Goal: Task Accomplishment & Management: Use online tool/utility

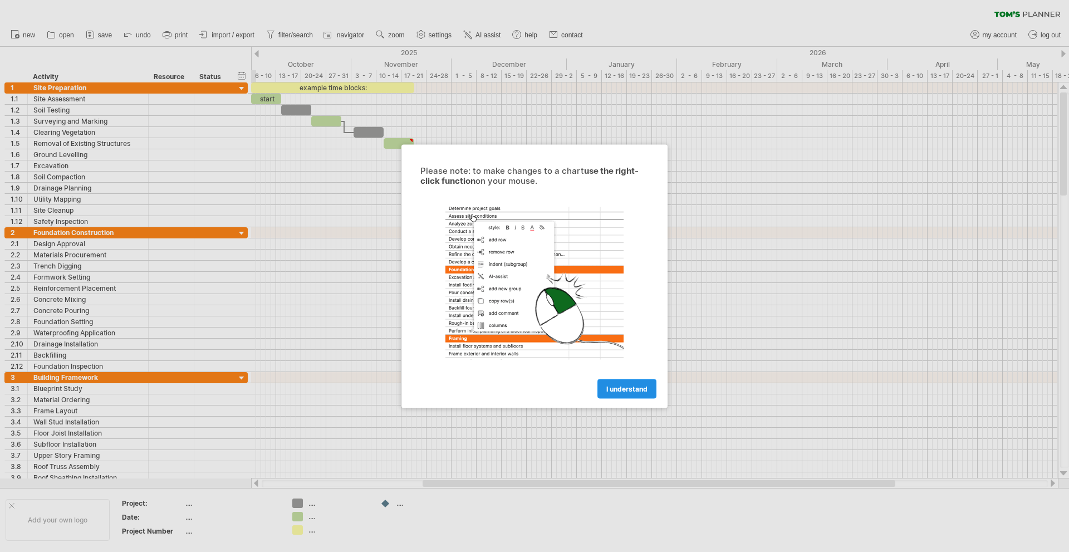
click at [607, 387] on span "I understand" at bounding box center [626, 388] width 41 height 8
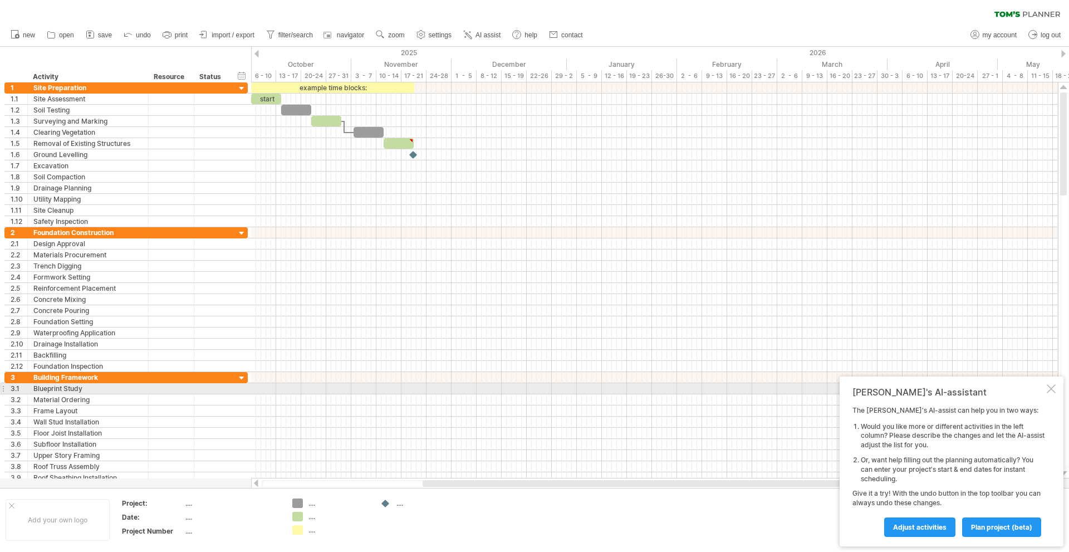
click at [1048, 389] on div at bounding box center [1051, 388] width 9 height 9
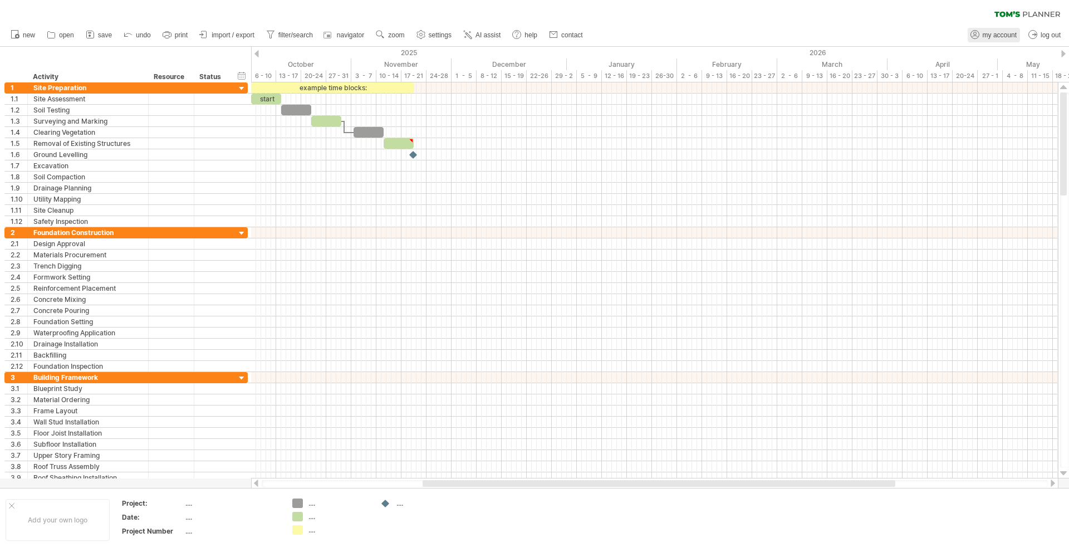
click at [997, 35] on span "my account" at bounding box center [1000, 35] width 34 height 8
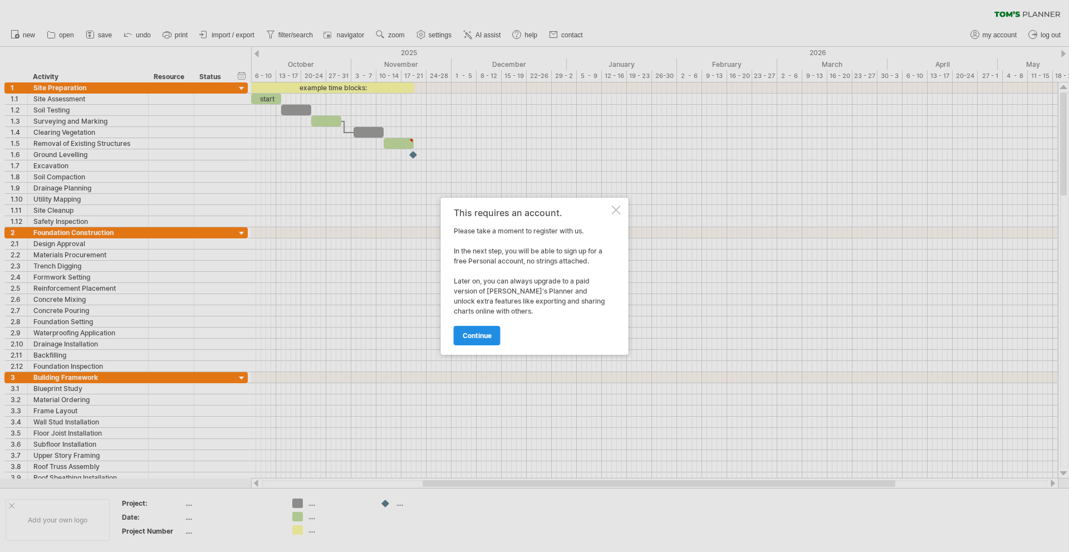
click at [479, 332] on span "continue" at bounding box center [477, 335] width 29 height 8
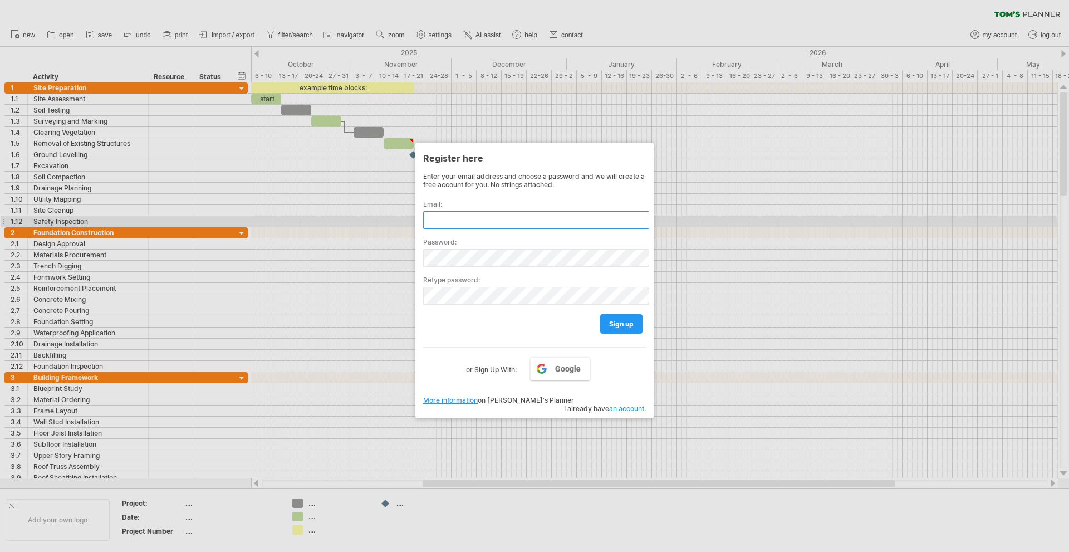
click at [477, 219] on input "text" at bounding box center [536, 220] width 226 height 18
type input "*"
type input "**********"
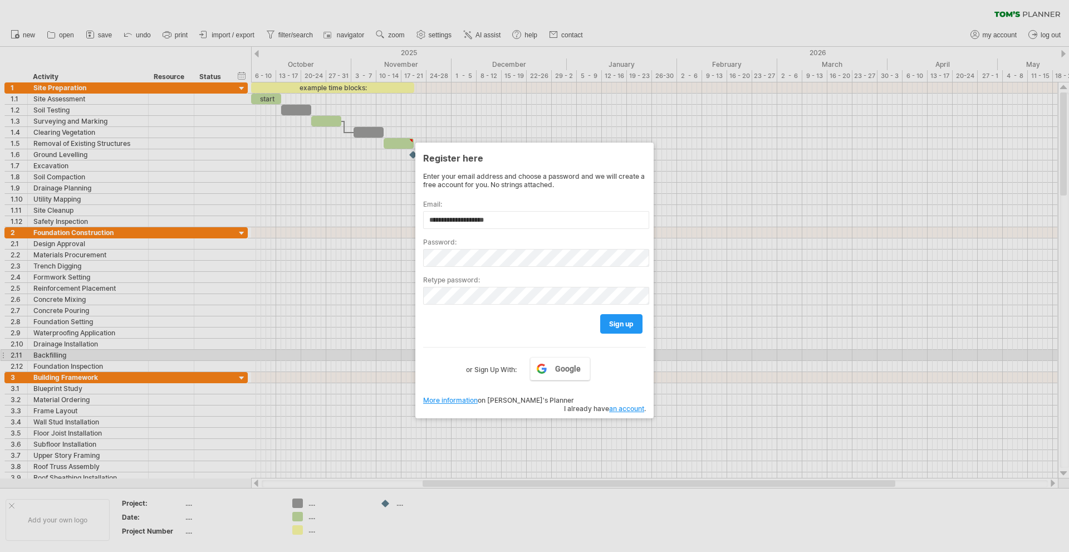
drag, startPoint x: 438, startPoint y: 350, endPoint x: 437, endPoint y: 342, distance: 7.8
click at [437, 350] on div "Google or Sign Up With:" at bounding box center [534, 361] width 223 height 29
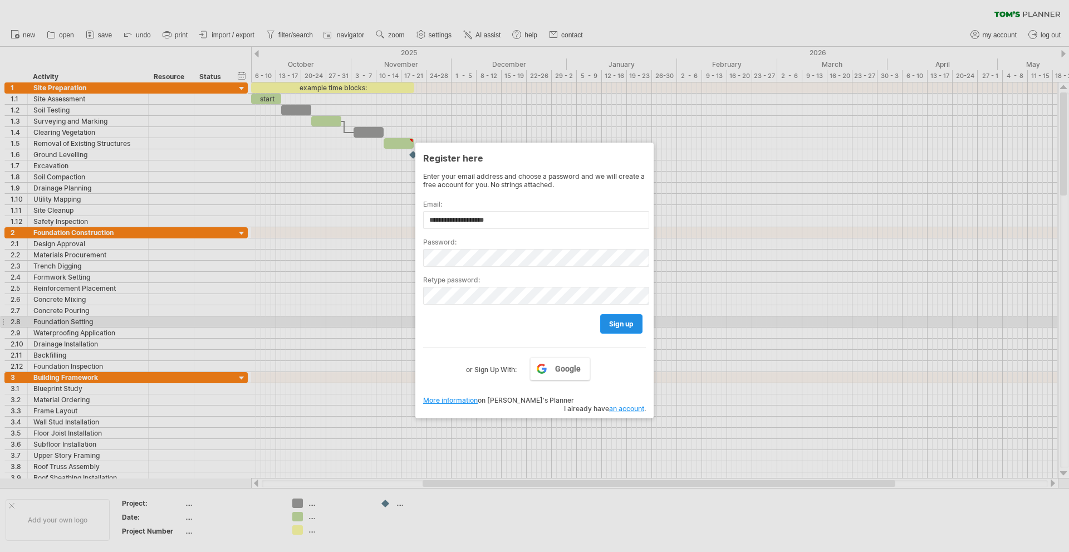
click at [617, 321] on span "sign up" at bounding box center [621, 324] width 24 height 8
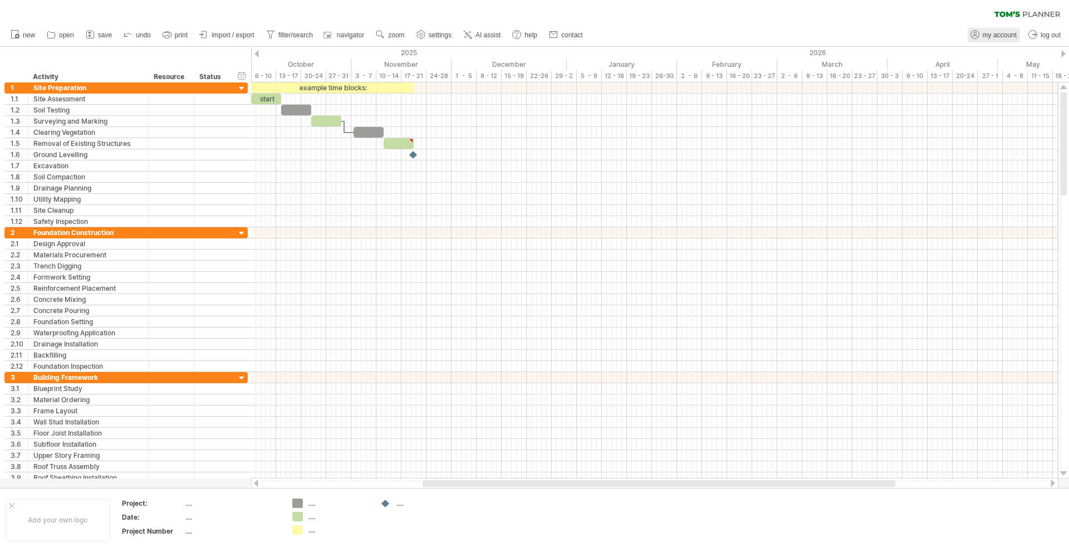
click at [997, 33] on span "my account" at bounding box center [1000, 35] width 34 height 8
type input "**********"
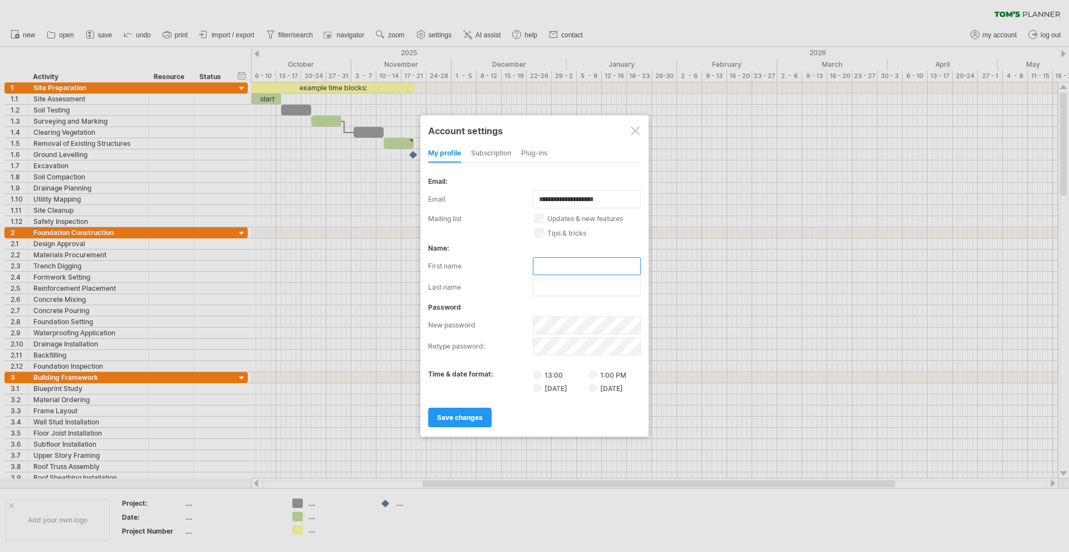
click at [547, 264] on input "text" at bounding box center [587, 266] width 108 height 18
type input "******"
click at [489, 152] on div "subscription" at bounding box center [491, 154] width 40 height 18
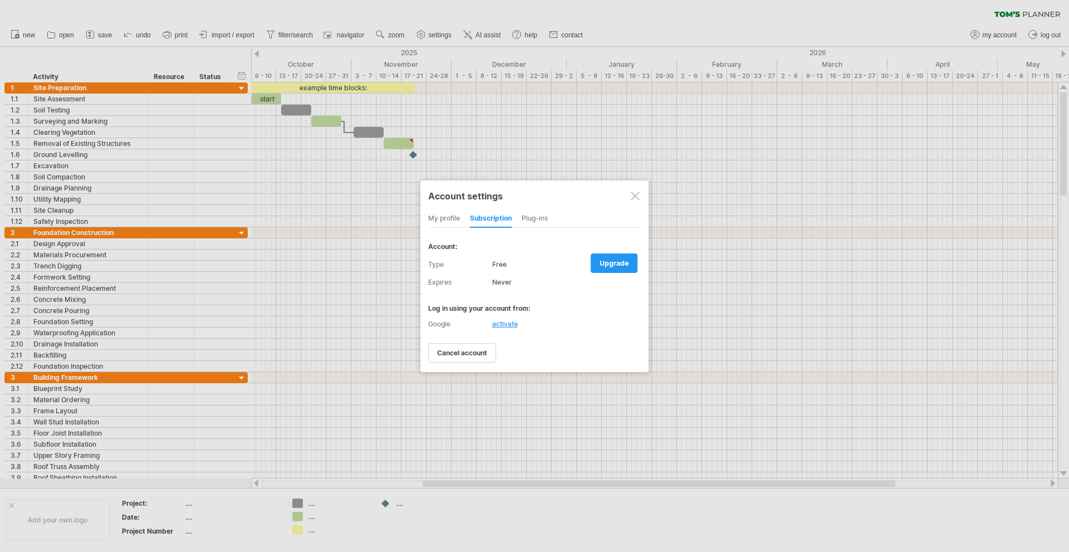
click at [535, 219] on div "Plug-ins" at bounding box center [535, 219] width 26 height 18
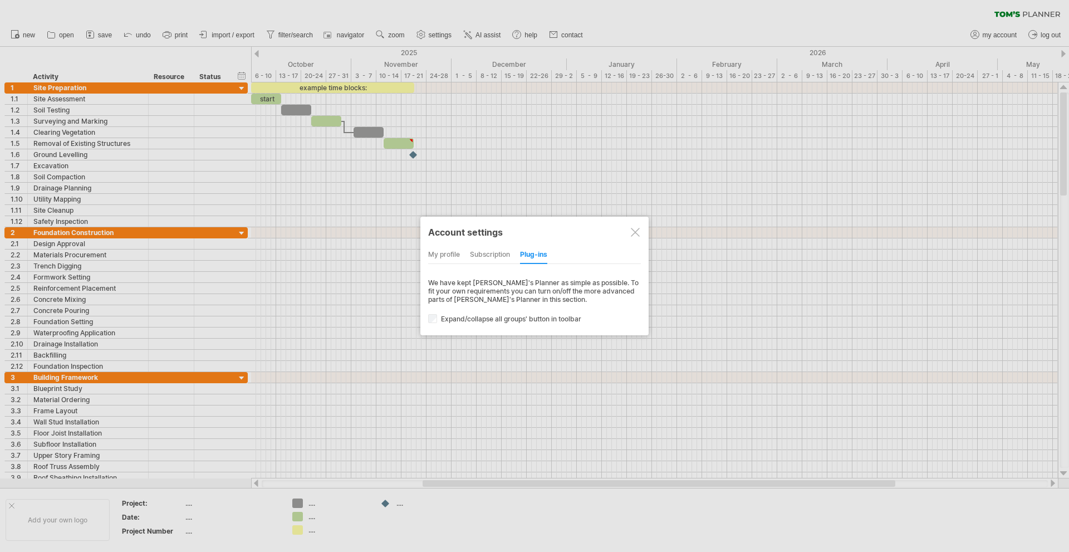
click at [439, 252] on div "my profile" at bounding box center [444, 255] width 32 height 18
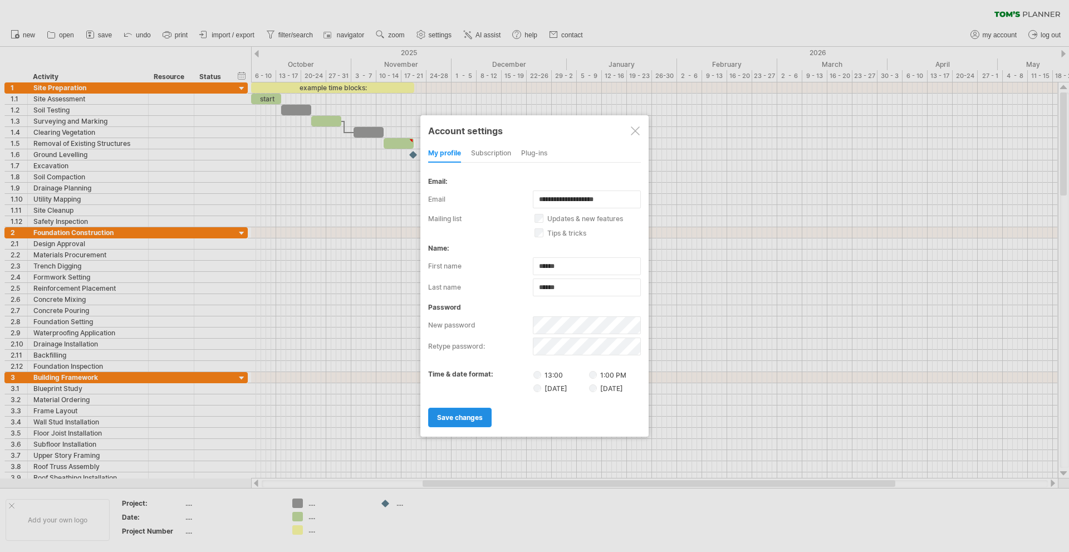
click at [465, 415] on span "save changes" at bounding box center [460, 417] width 46 height 8
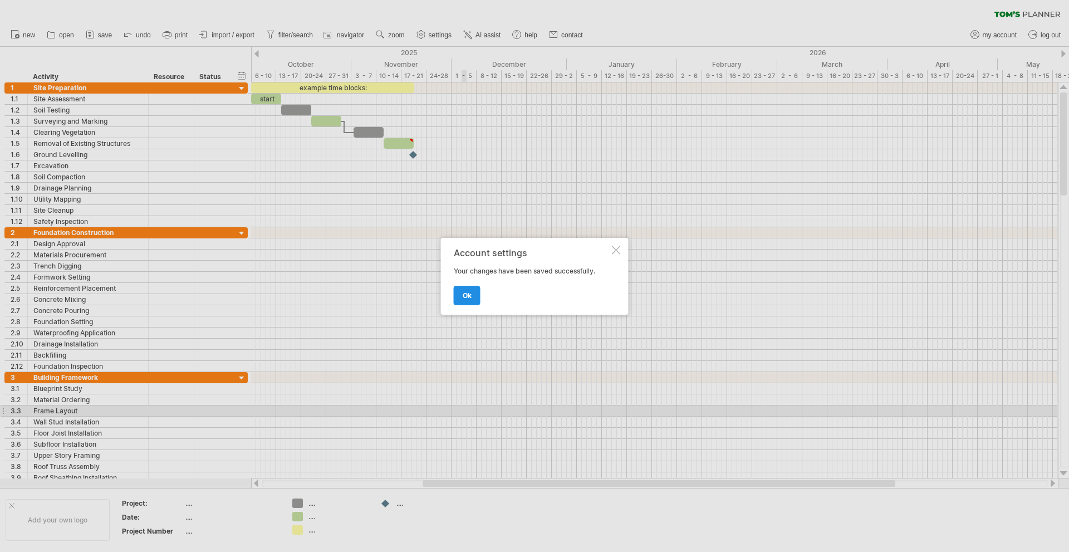
click at [465, 291] on span "ok" at bounding box center [467, 295] width 9 height 8
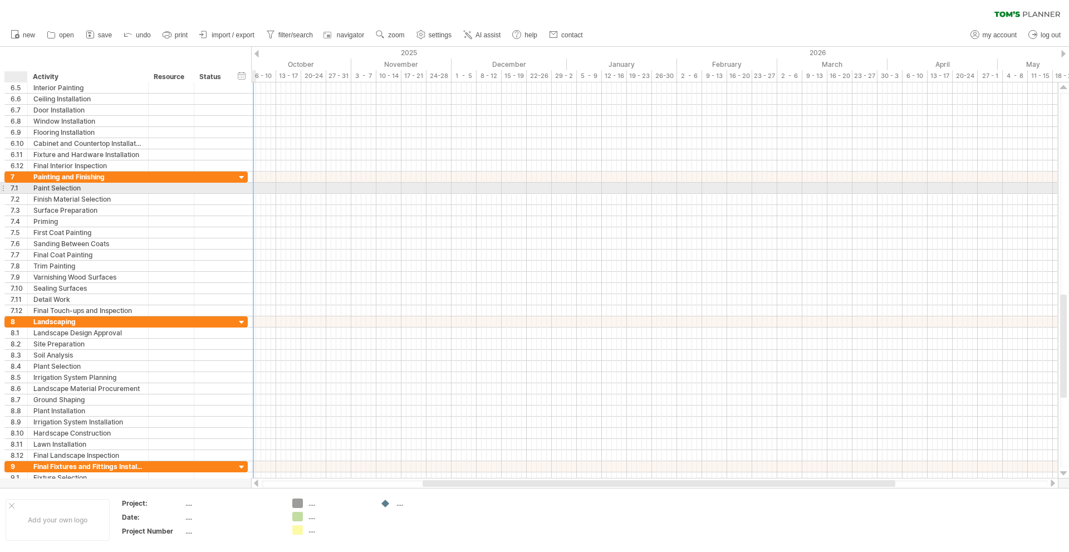
click at [19, 187] on div "7.1" at bounding box center [19, 188] width 17 height 11
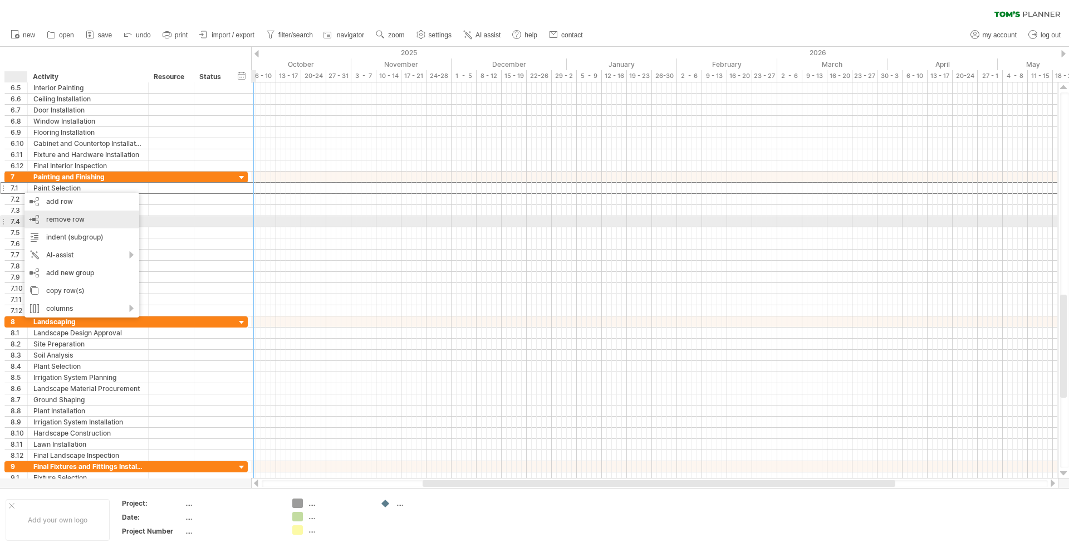
click at [56, 217] on span "remove row" at bounding box center [65, 219] width 38 height 8
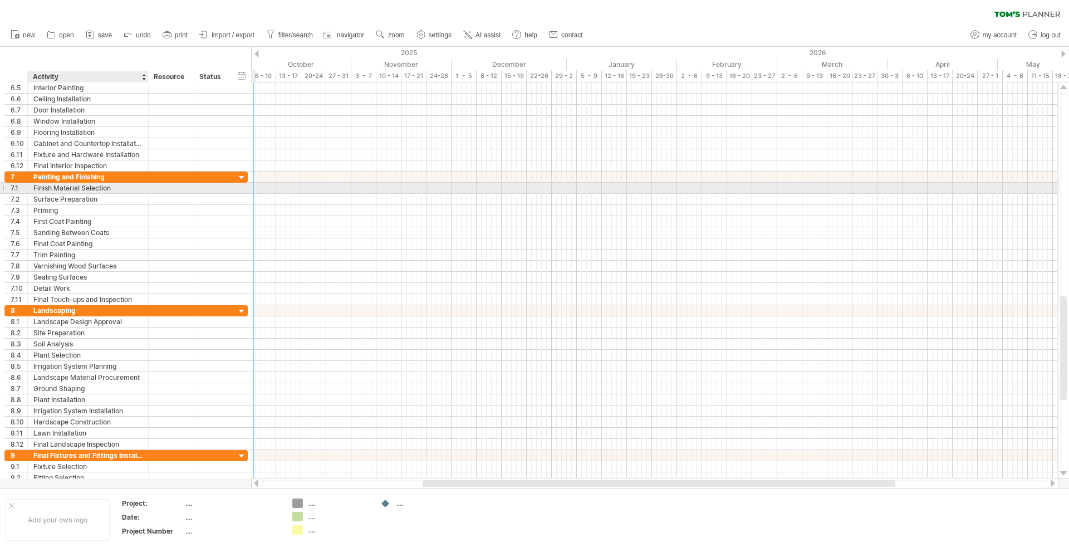
click at [71, 189] on div "Finish Material Selection" at bounding box center [87, 188] width 109 height 11
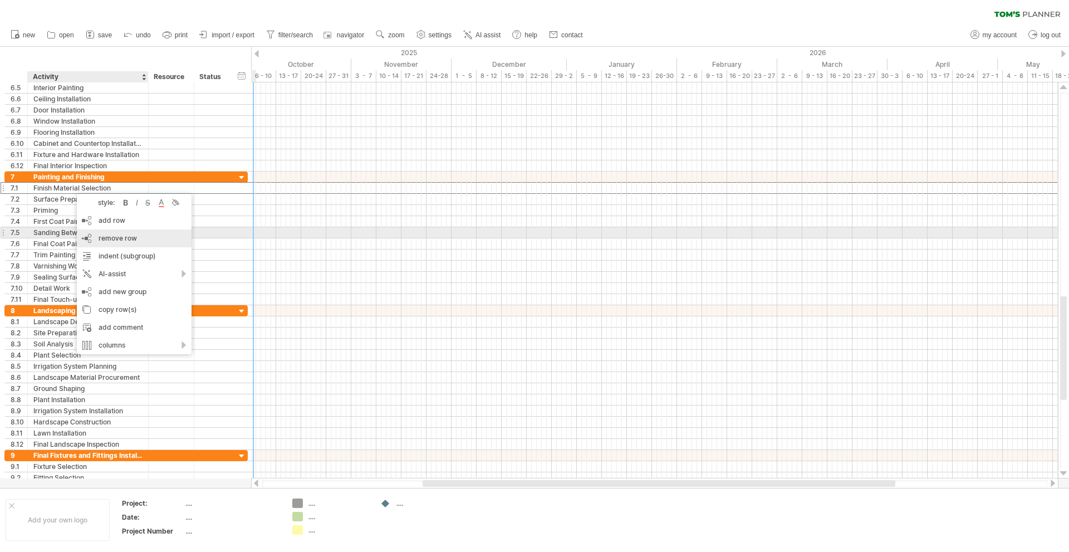
click at [99, 232] on div "remove row remove selected rows" at bounding box center [134, 238] width 115 height 18
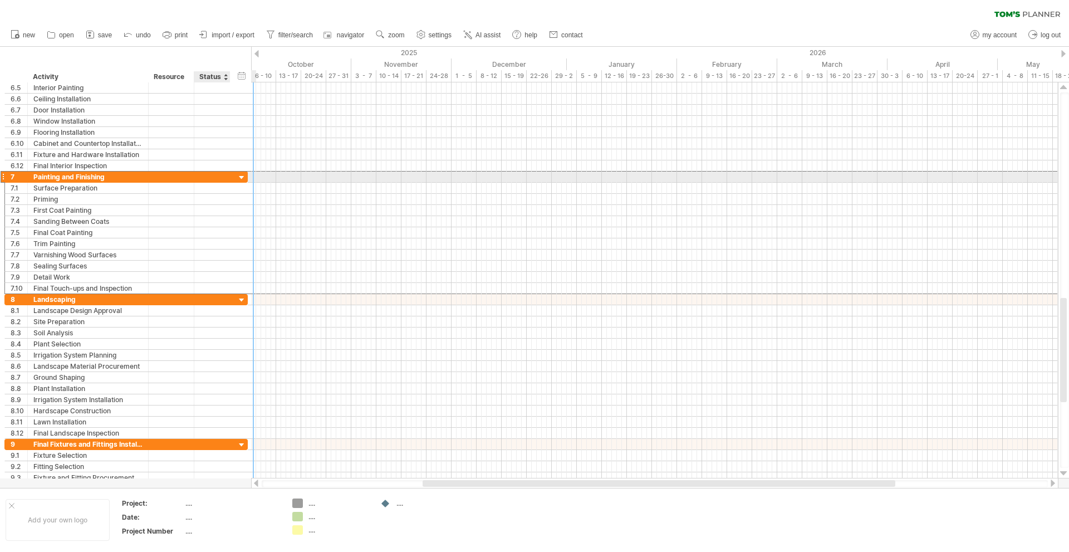
click at [222, 180] on div at bounding box center [212, 176] width 24 height 11
click at [243, 178] on div at bounding box center [242, 178] width 11 height 11
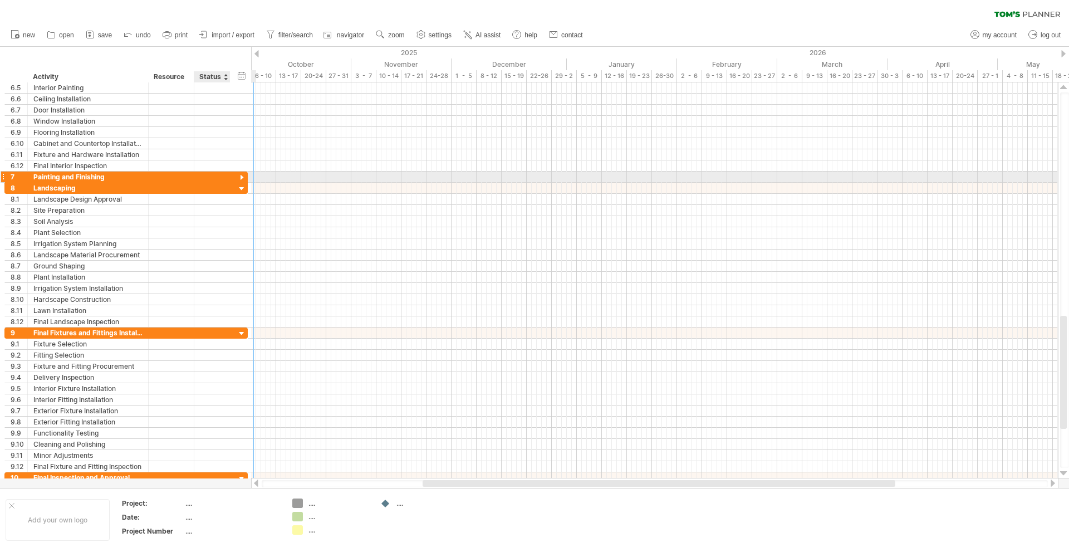
click at [243, 178] on div at bounding box center [242, 178] width 11 height 11
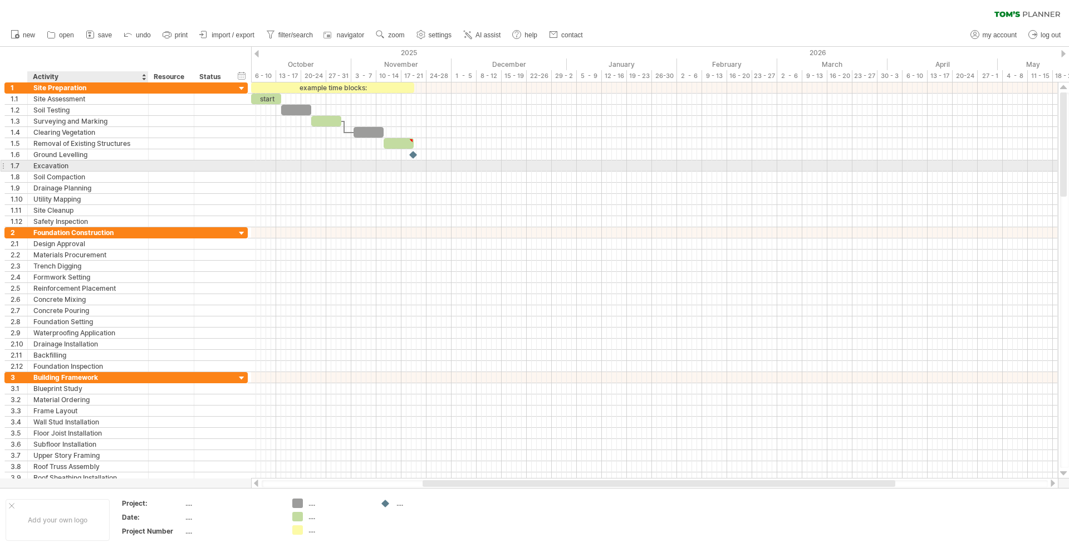
click at [80, 166] on div "Excavation" at bounding box center [87, 165] width 109 height 11
click at [179, 166] on div at bounding box center [171, 165] width 34 height 11
drag, startPoint x: 299, startPoint y: 162, endPoint x: 318, endPoint y: 166, distance: 19.9
click at [318, 166] on div at bounding box center [654, 165] width 807 height 11
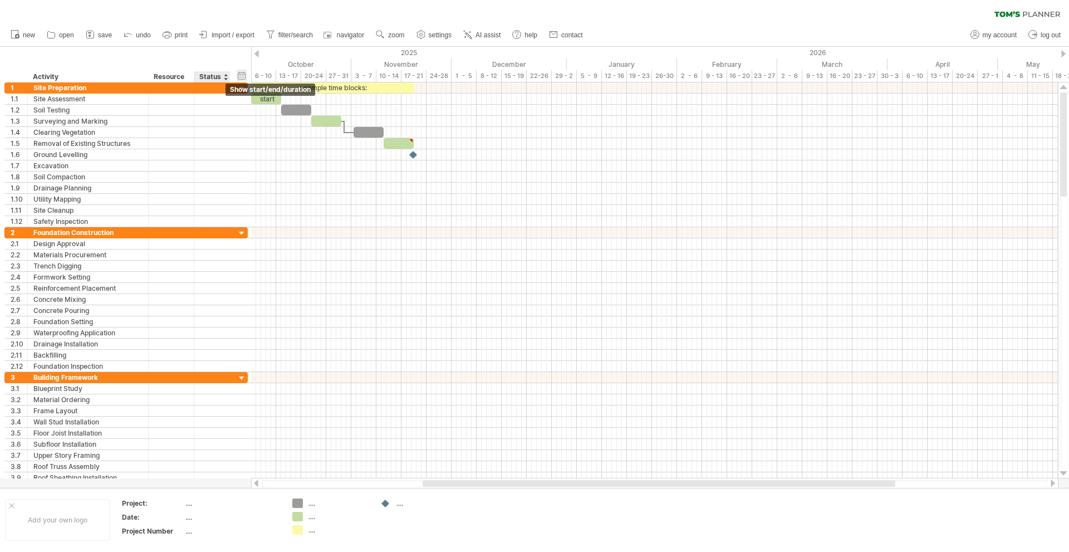
click at [244, 76] on div "hide start/end/duration show start/end/duration" at bounding box center [242, 76] width 11 height 12
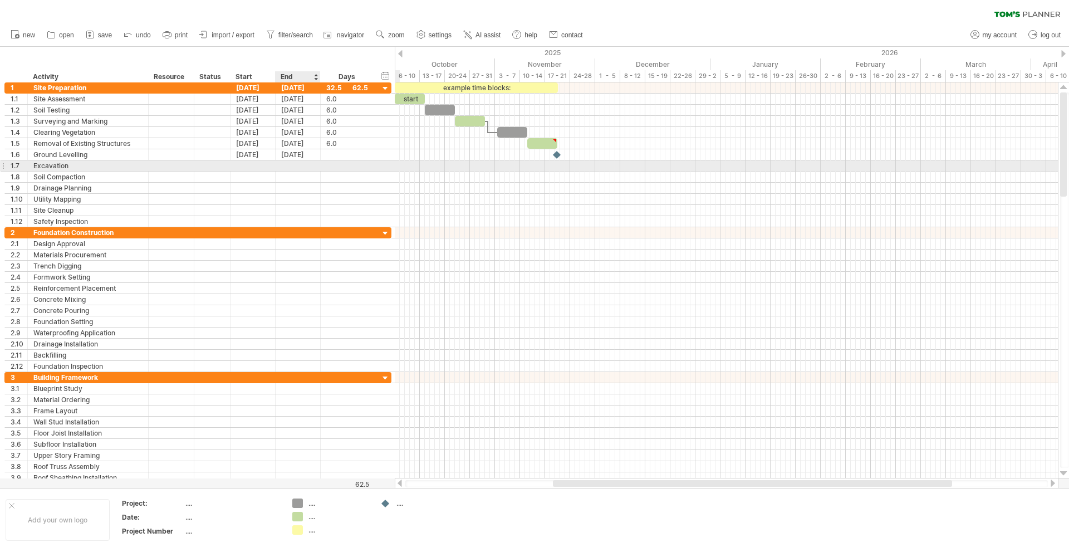
click at [314, 166] on div at bounding box center [298, 165] width 45 height 11
click at [467, 167] on div at bounding box center [726, 166] width 663 height 12
drag, startPoint x: 467, startPoint y: 166, endPoint x: 475, endPoint y: 167, distance: 8.4
click at [475, 167] on div at bounding box center [726, 165] width 663 height 11
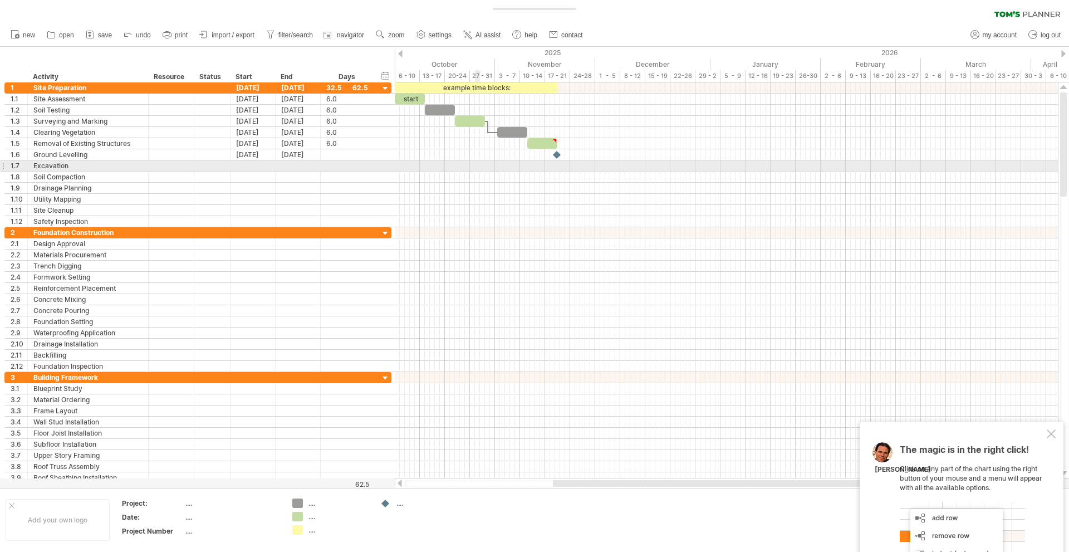
click at [475, 167] on div at bounding box center [726, 165] width 663 height 11
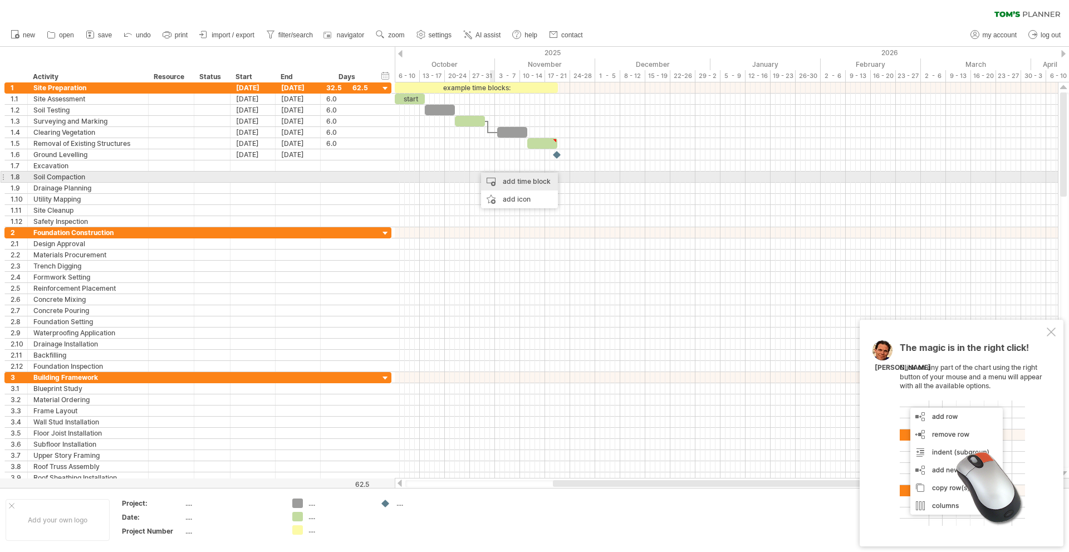
click at [496, 175] on div "add time block" at bounding box center [519, 182] width 77 height 18
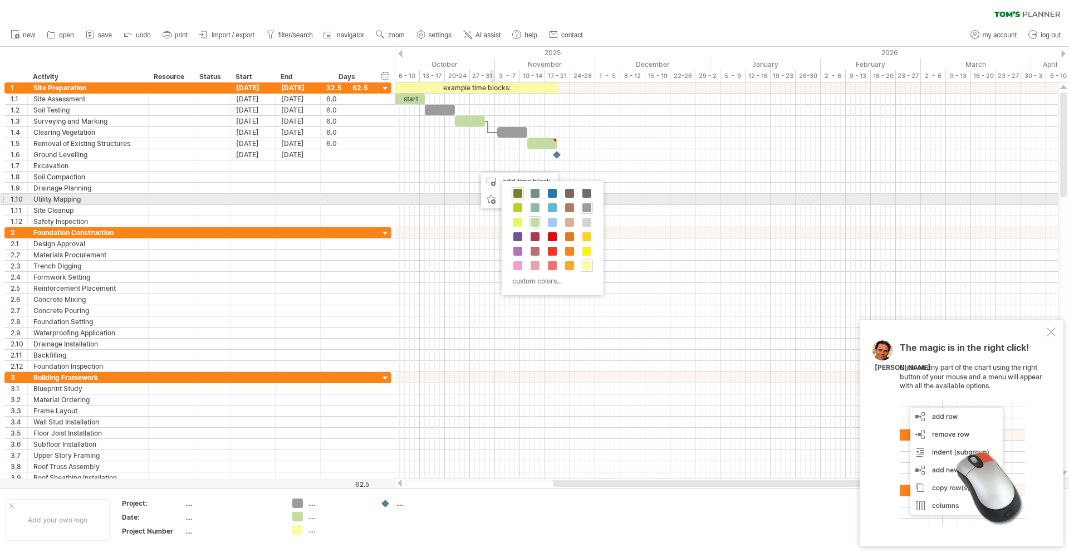
drag, startPoint x: 513, startPoint y: 194, endPoint x: 512, endPoint y: 188, distance: 6.2
click at [513, 195] on span at bounding box center [517, 193] width 9 height 9
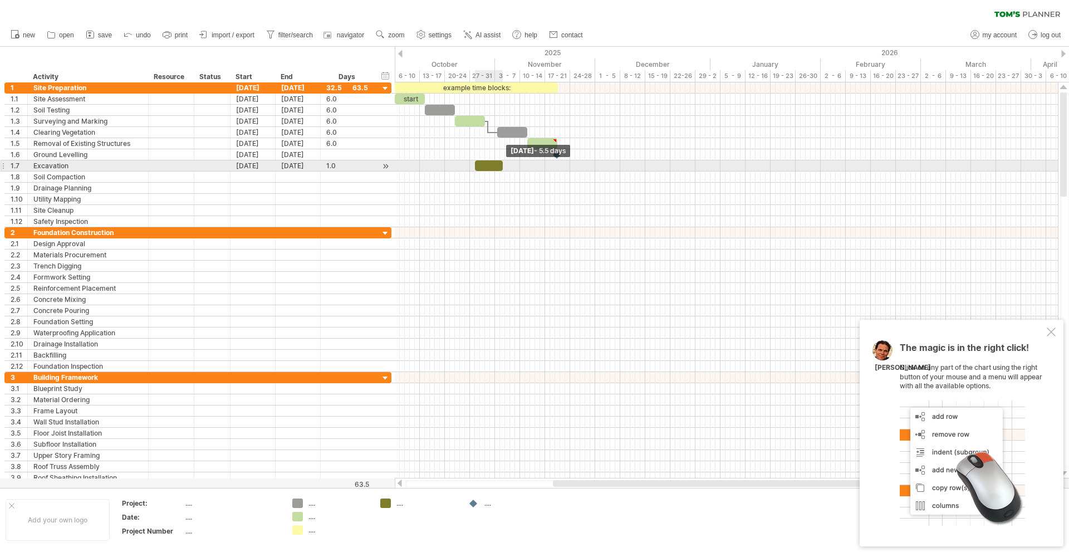
drag, startPoint x: 480, startPoint y: 169, endPoint x: 503, endPoint y: 169, distance: 22.3
click at [503, 169] on span at bounding box center [503, 165] width 4 height 11
drag, startPoint x: 490, startPoint y: 166, endPoint x: 530, endPoint y: 170, distance: 39.7
click at [530, 170] on div at bounding box center [529, 165] width 28 height 11
drag, startPoint x: 531, startPoint y: 169, endPoint x: 501, endPoint y: 169, distance: 29.5
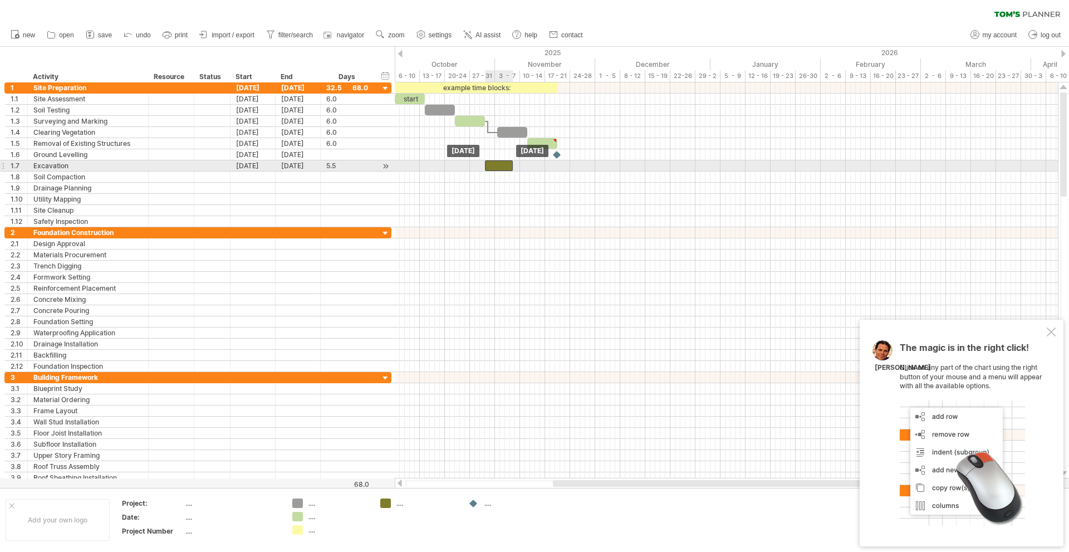
click at [501, 169] on div at bounding box center [499, 165] width 28 height 11
click at [349, 164] on div "5.5" at bounding box center [347, 165] width 42 height 11
type input "*"
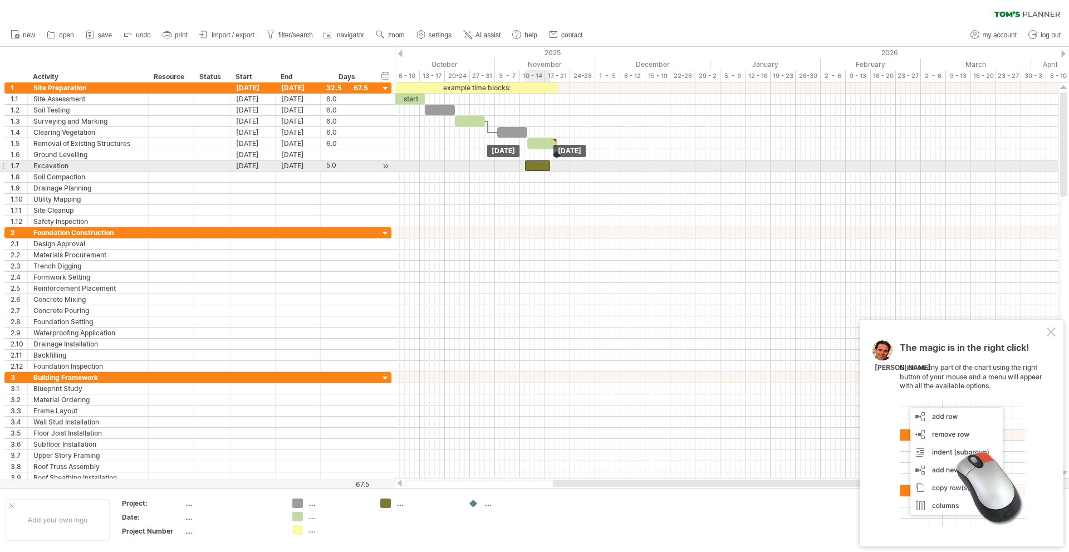
drag, startPoint x: 497, startPoint y: 166, endPoint x: 538, endPoint y: 166, distance: 40.6
click at [538, 166] on div at bounding box center [537, 165] width 25 height 11
drag, startPoint x: 538, startPoint y: 166, endPoint x: 512, endPoint y: 167, distance: 26.2
click at [512, 167] on div at bounding box center [512, 165] width 25 height 11
click at [249, 169] on div "[DATE]" at bounding box center [252, 165] width 45 height 11
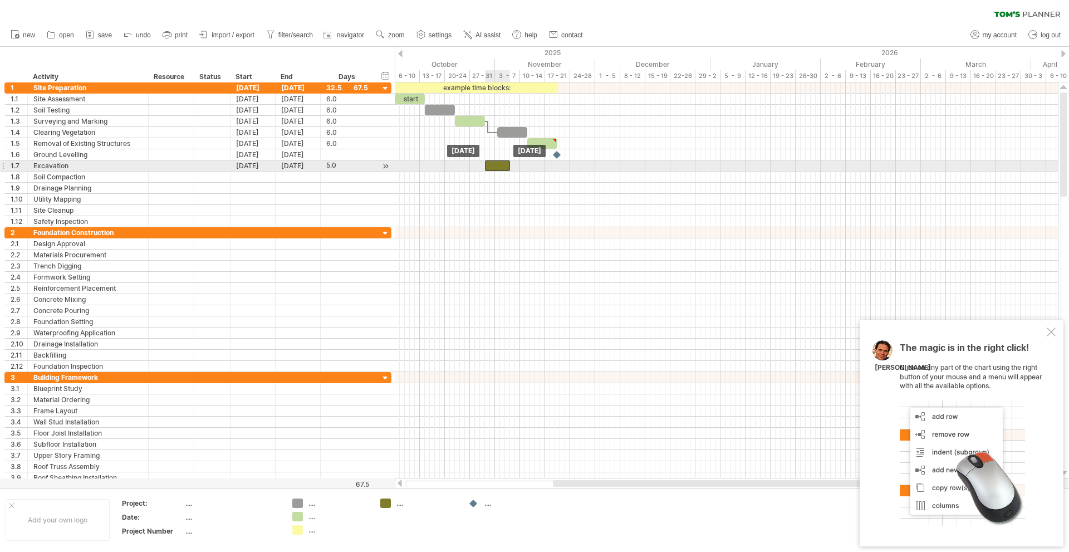
drag, startPoint x: 513, startPoint y: 165, endPoint x: 496, endPoint y: 165, distance: 16.7
click at [496, 165] on div at bounding box center [497, 165] width 25 height 11
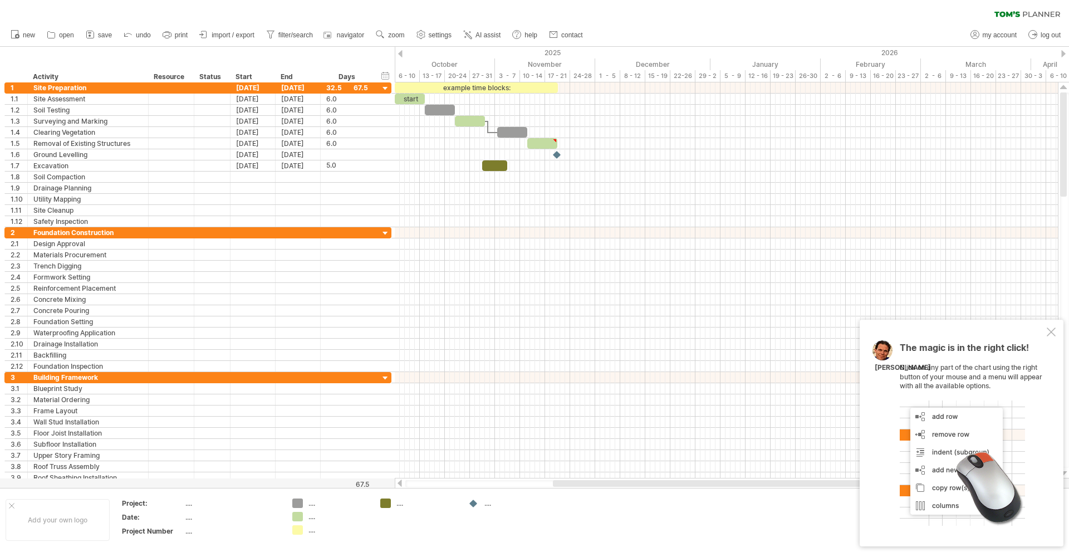
click at [900, 19] on div "clear filter reapply filter" at bounding box center [534, 11] width 1069 height 23
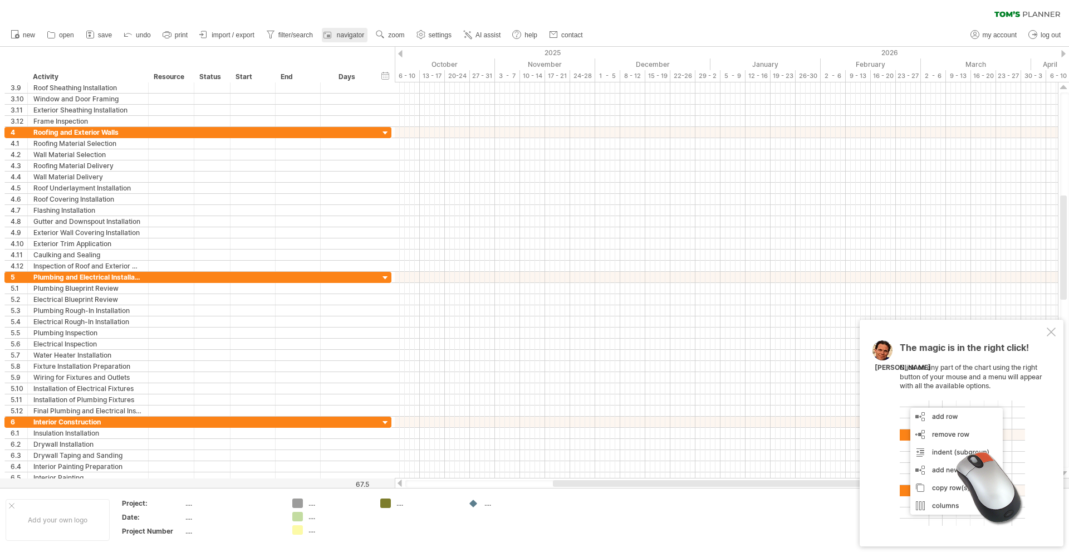
click at [345, 35] on span "navigator" at bounding box center [350, 35] width 27 height 8
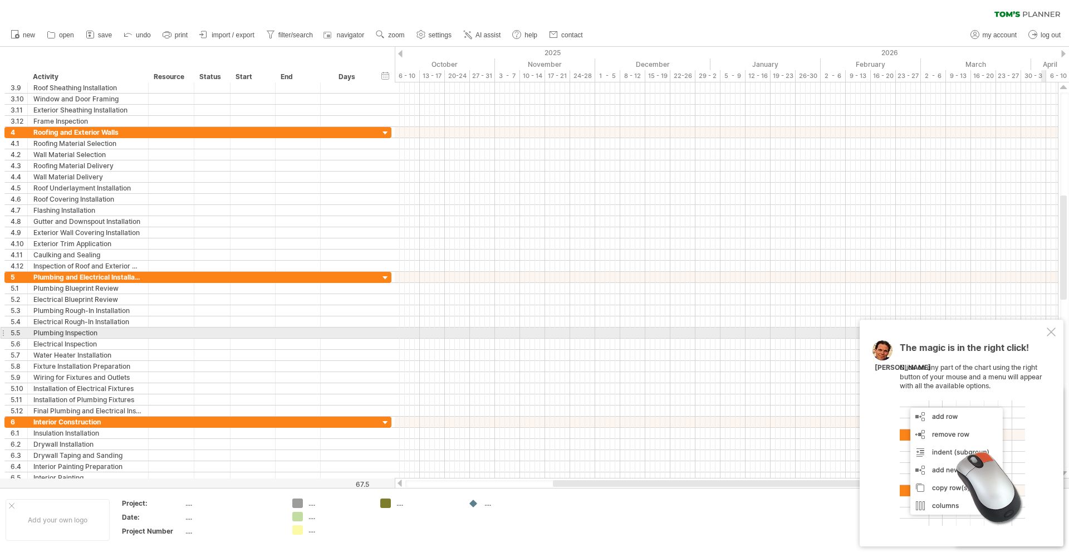
click at [1052, 333] on div at bounding box center [1051, 331] width 9 height 9
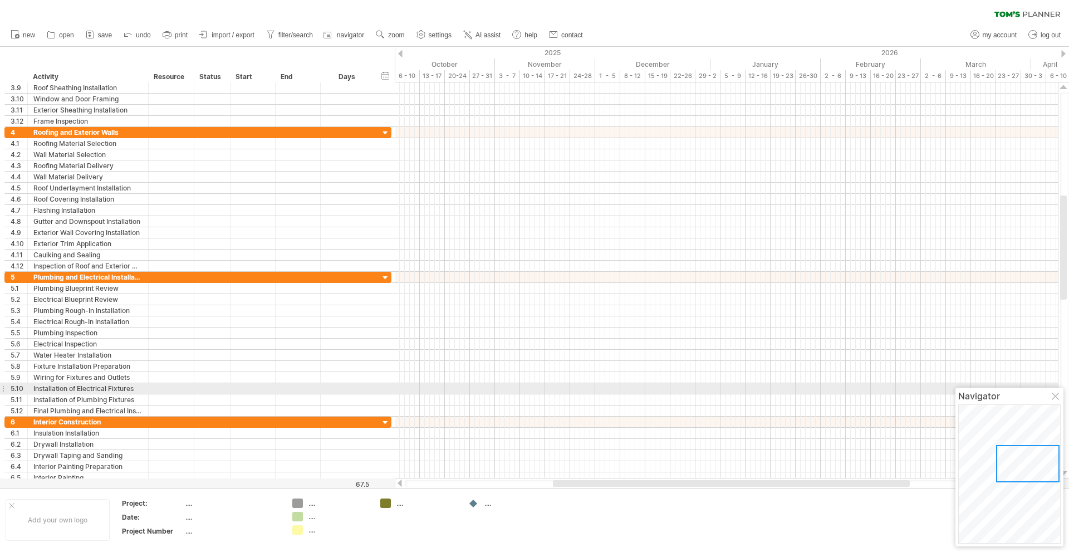
click at [1055, 393] on div at bounding box center [1056, 397] width 9 height 9
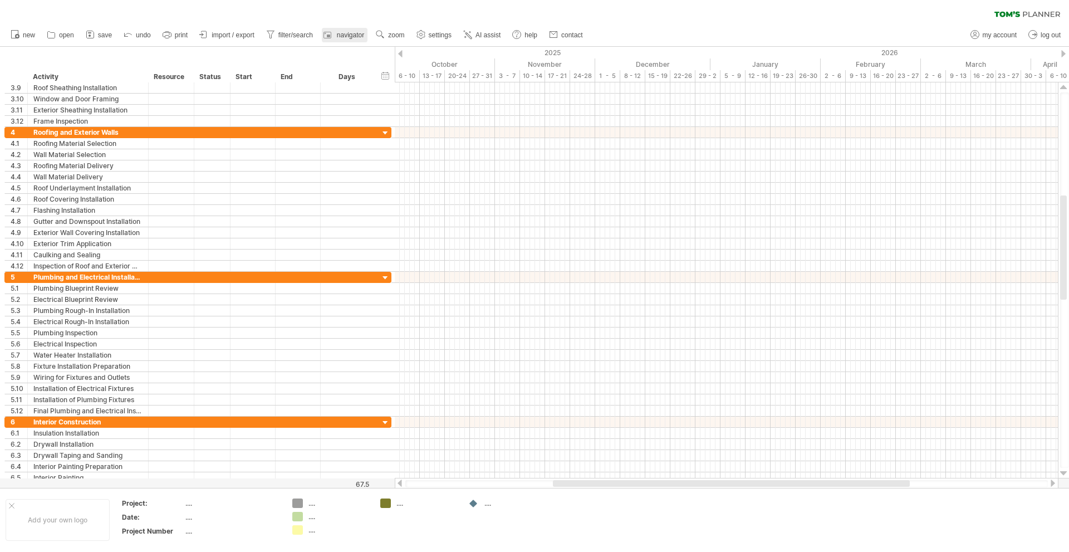
click at [347, 36] on span "navigator" at bounding box center [350, 35] width 27 height 8
click at [1008, 472] on div at bounding box center [1027, 463] width 63 height 37
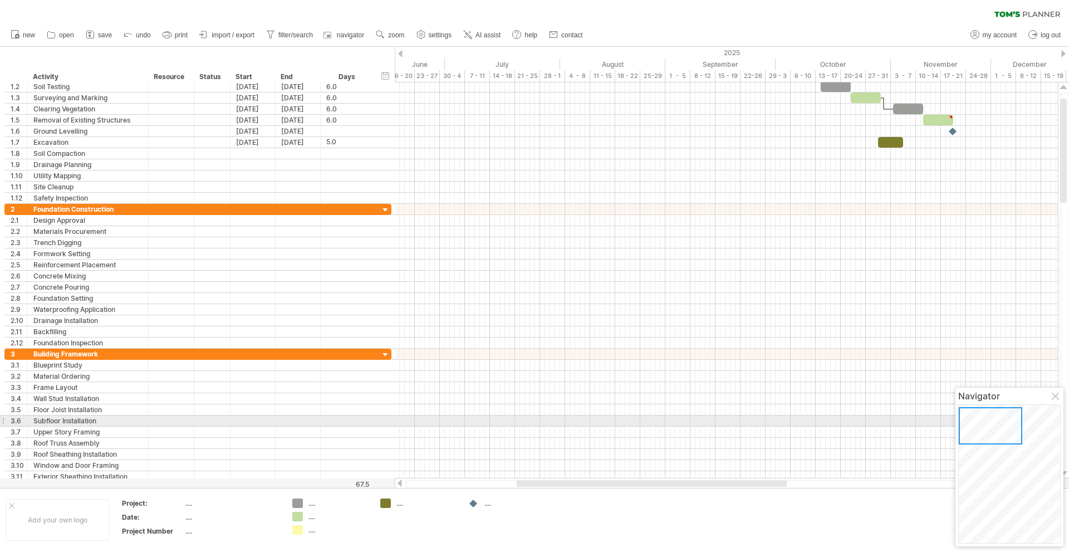
drag, startPoint x: 980, startPoint y: 461, endPoint x: 961, endPoint y: 418, distance: 46.9
click at [961, 418] on div at bounding box center [990, 425] width 63 height 37
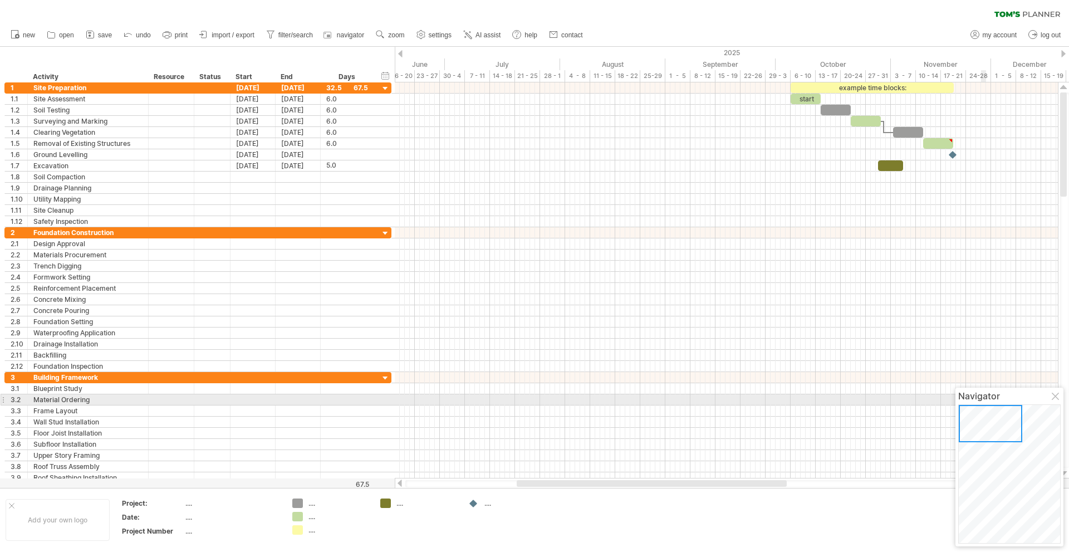
click at [1053, 398] on div at bounding box center [1056, 397] width 9 height 9
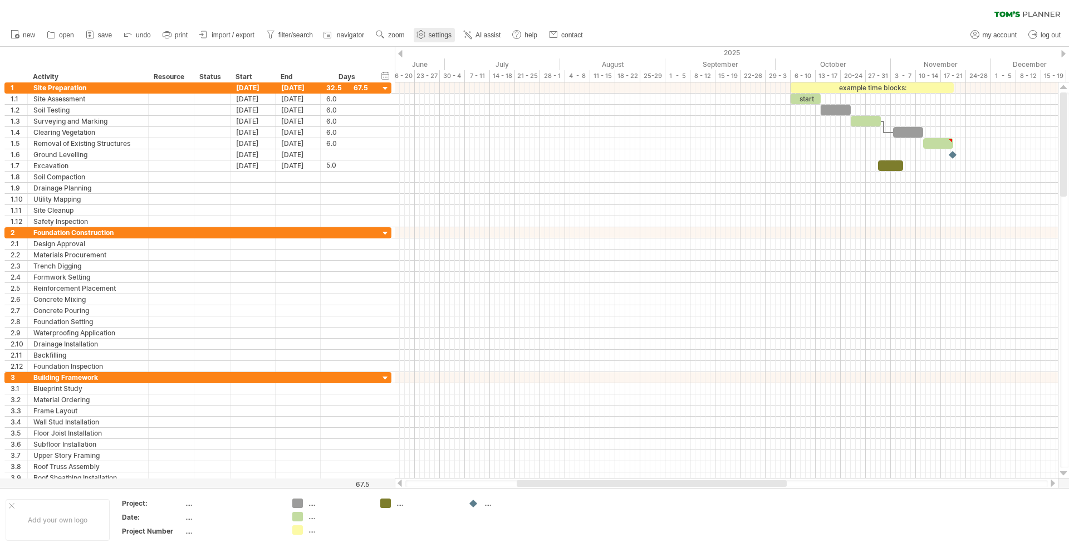
click at [428, 37] on link "settings" at bounding box center [434, 35] width 41 height 14
select select "*"
select select "**"
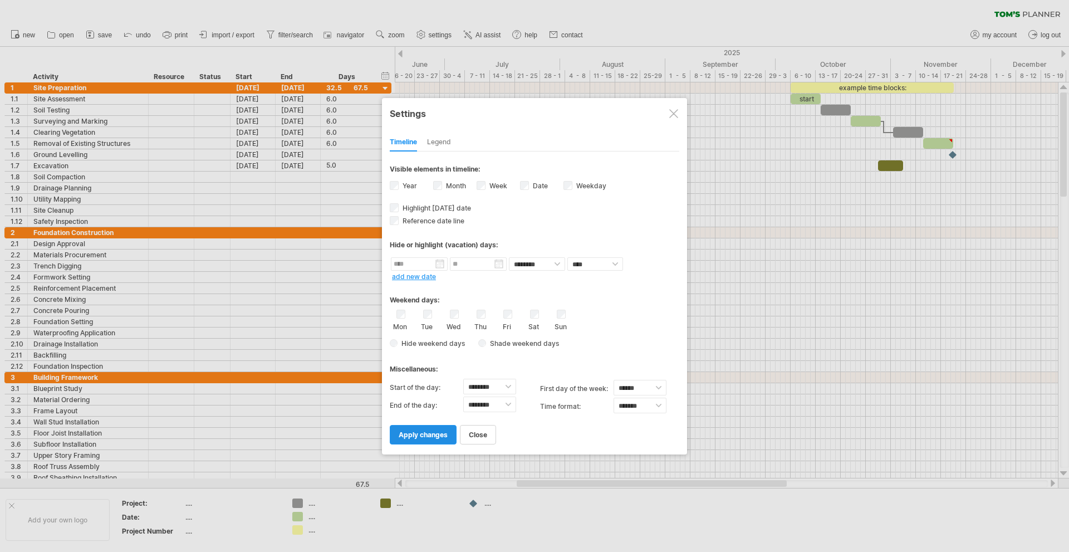
click at [431, 436] on span "apply changes" at bounding box center [423, 434] width 49 height 8
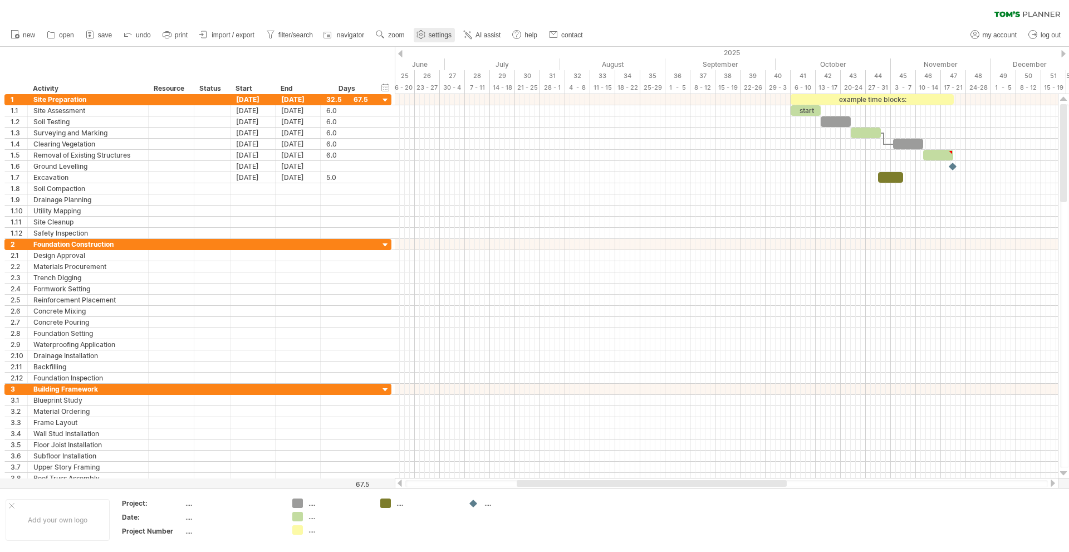
click at [435, 38] on span "settings" at bounding box center [440, 35] width 23 height 8
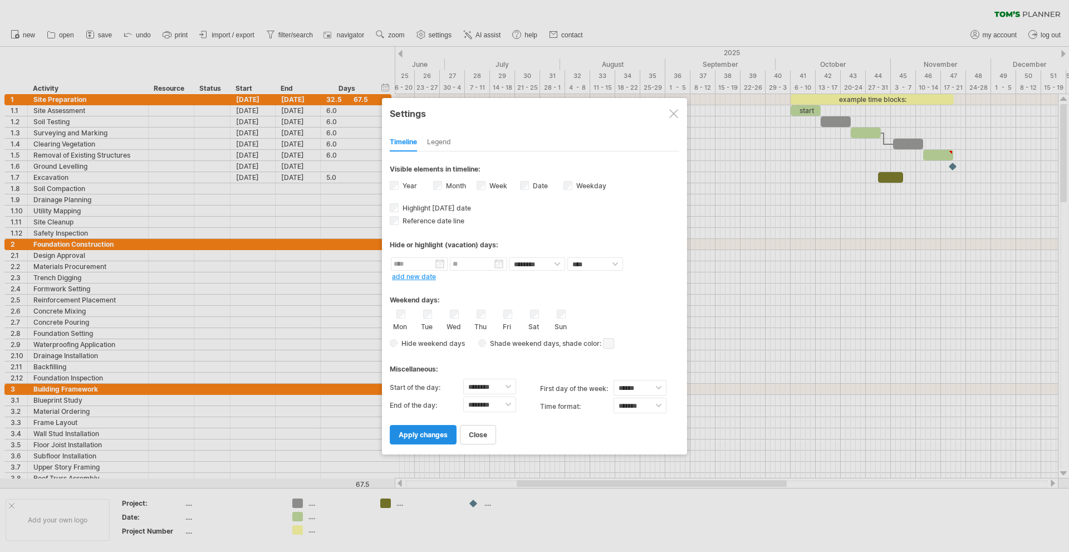
click at [434, 431] on span "apply changes" at bounding box center [423, 434] width 49 height 8
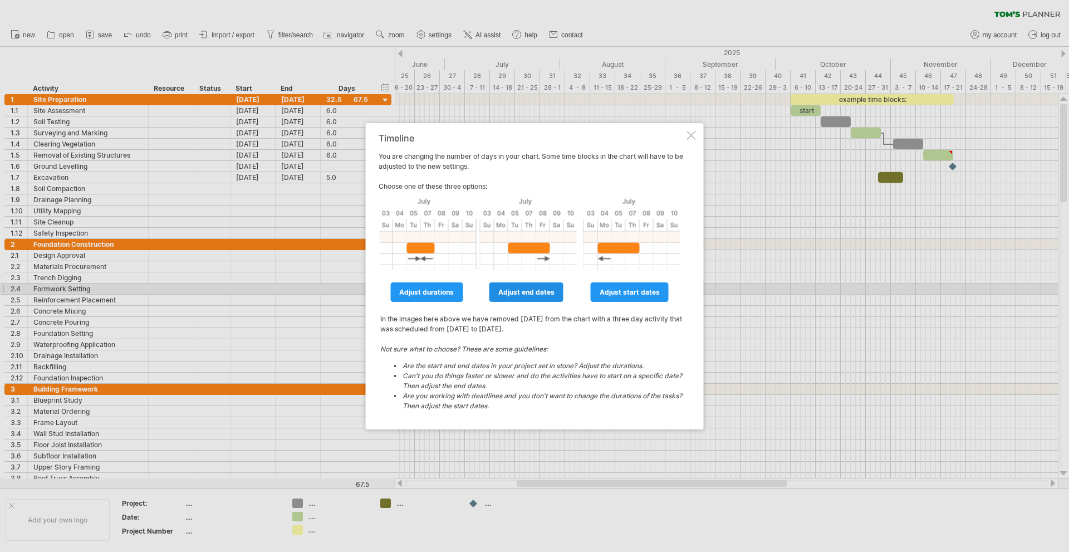
click at [513, 293] on span "adjust end dates" at bounding box center [526, 292] width 56 height 8
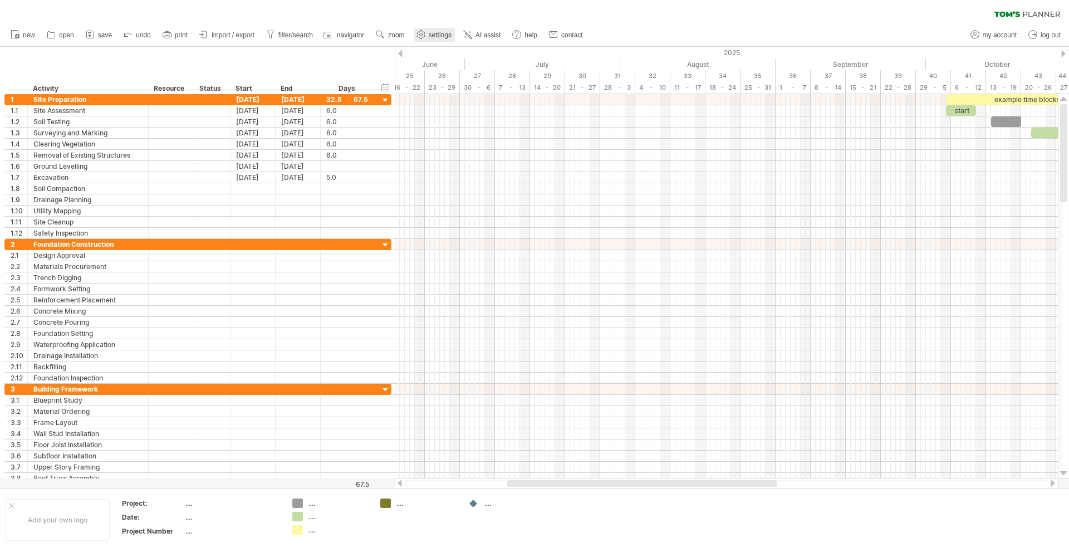
click at [439, 33] on span "settings" at bounding box center [440, 35] width 23 height 8
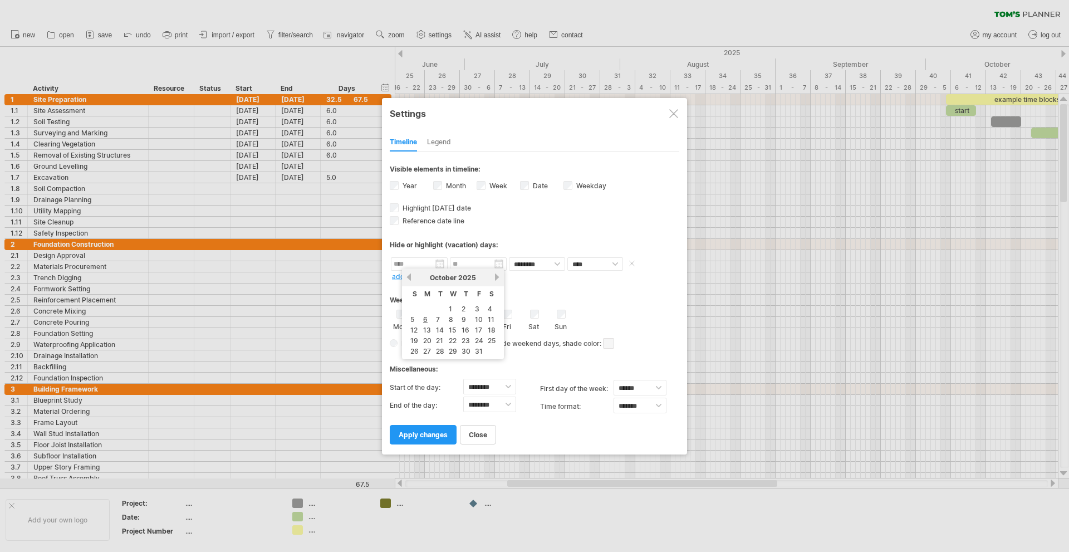
click at [420, 268] on input "text" at bounding box center [419, 263] width 57 height 13
click at [495, 274] on link "next" at bounding box center [497, 277] width 8 height 8
click at [422, 318] on td "3" at bounding box center [428, 319] width 12 height 9
type input "********"
click at [438, 266] on input "********" at bounding box center [419, 263] width 57 height 13
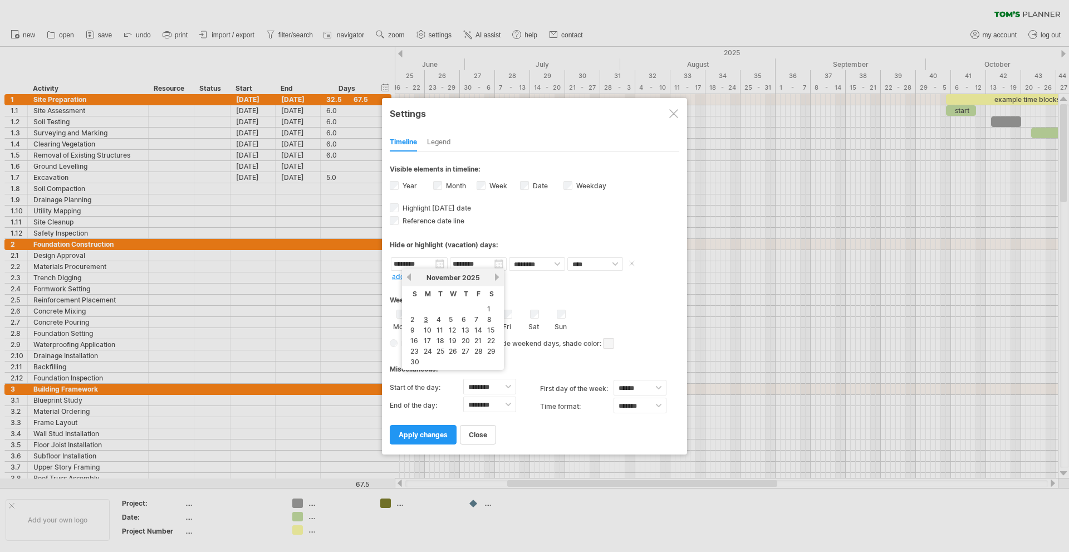
click at [496, 267] on input "********" at bounding box center [478, 263] width 57 height 13
click at [497, 320] on link "4" at bounding box center [497, 319] width 7 height 11
type input "********"
click at [541, 264] on select "******** ********" at bounding box center [537, 263] width 56 height 13
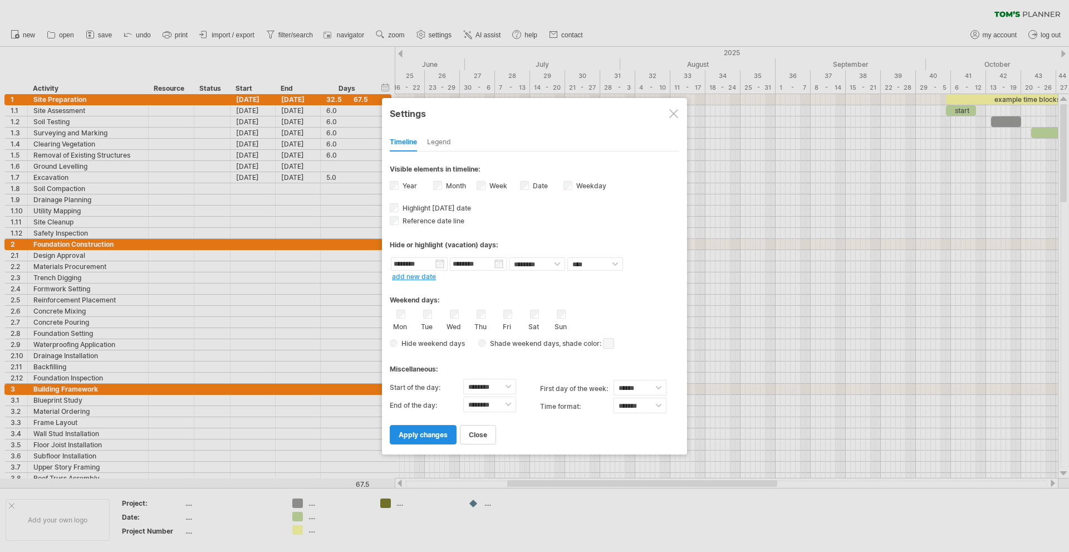
click at [426, 428] on link "apply changes" at bounding box center [423, 434] width 67 height 19
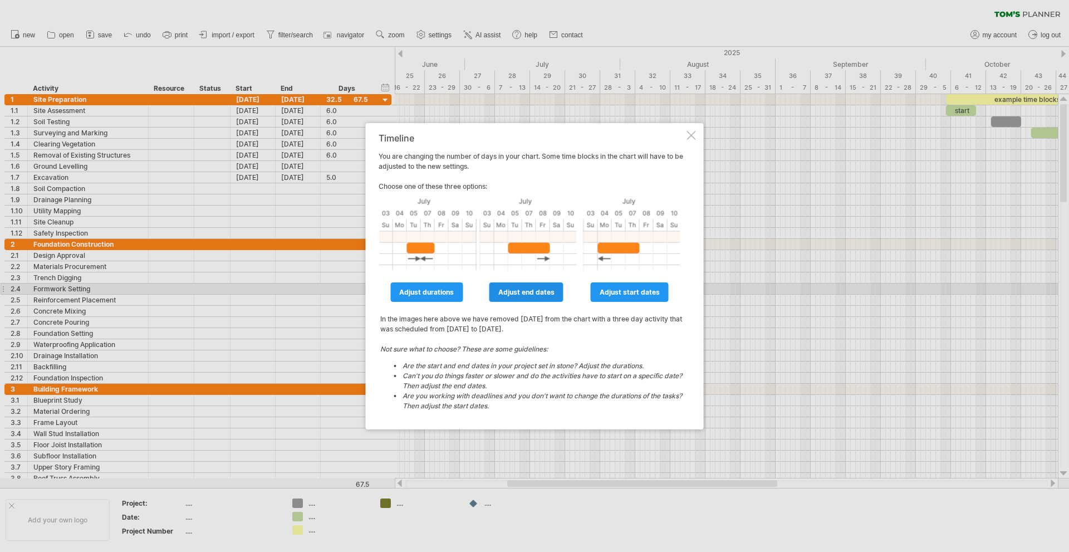
click at [516, 294] on span "adjust end dates" at bounding box center [526, 292] width 56 height 8
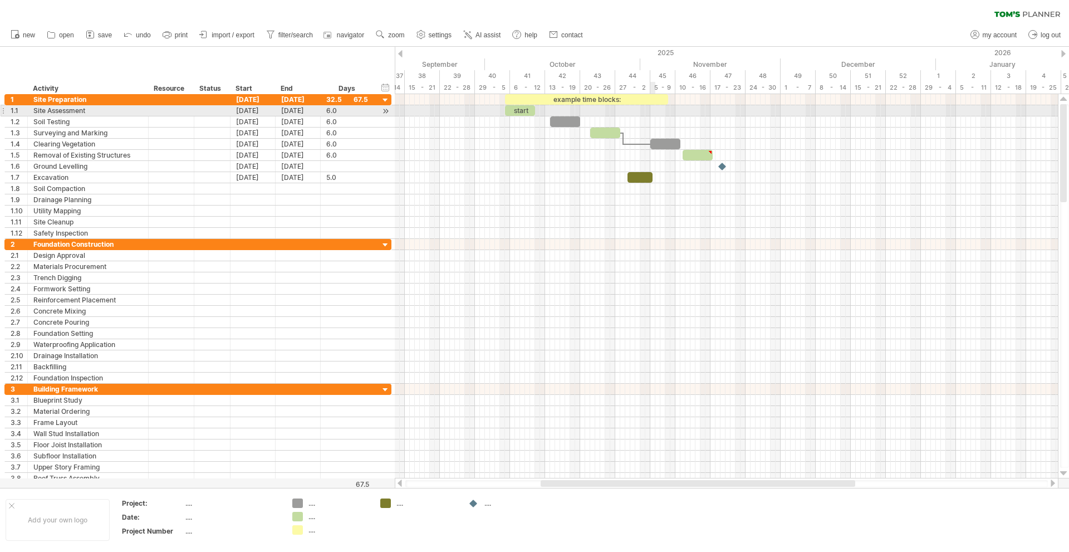
click at [654, 112] on div at bounding box center [726, 110] width 663 height 11
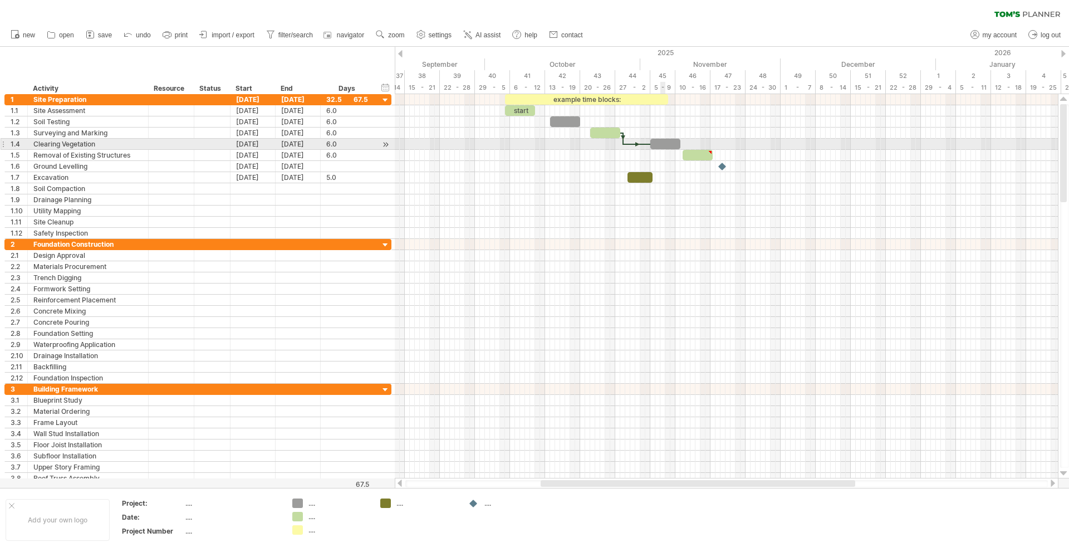
click at [662, 141] on div at bounding box center [665, 144] width 30 height 11
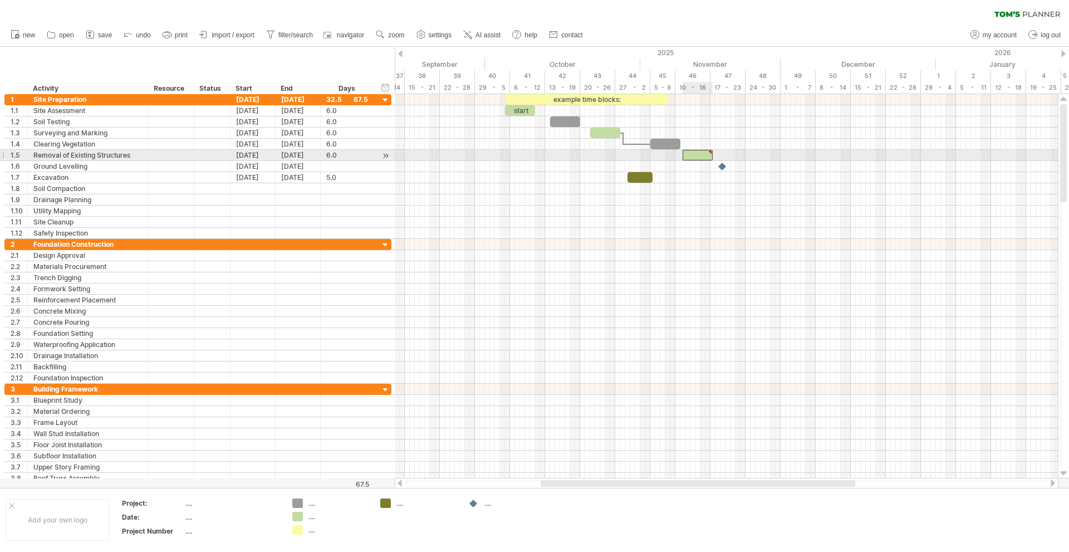
click at [696, 154] on div at bounding box center [698, 155] width 30 height 11
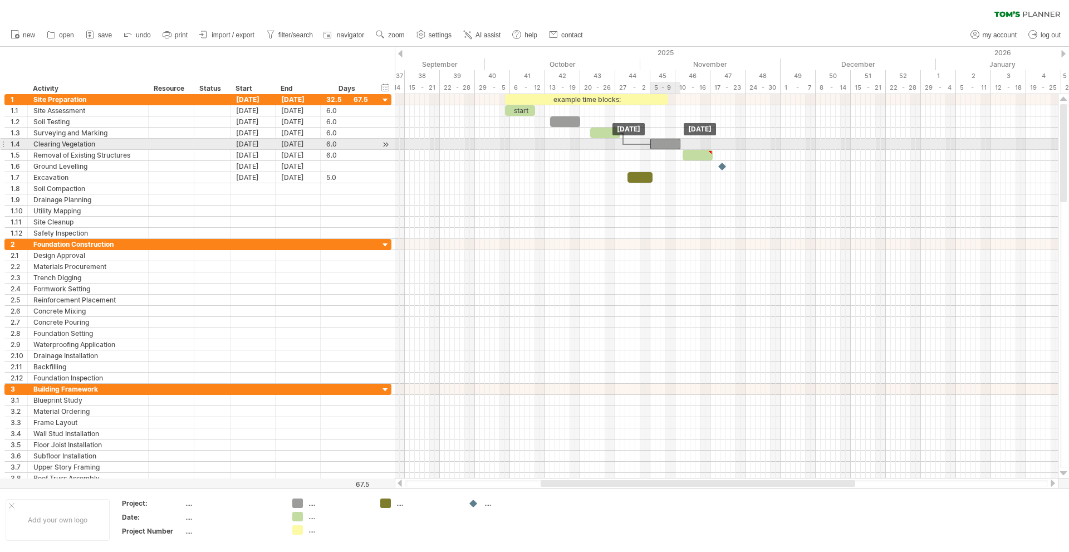
click at [668, 144] on div at bounding box center [665, 144] width 30 height 11
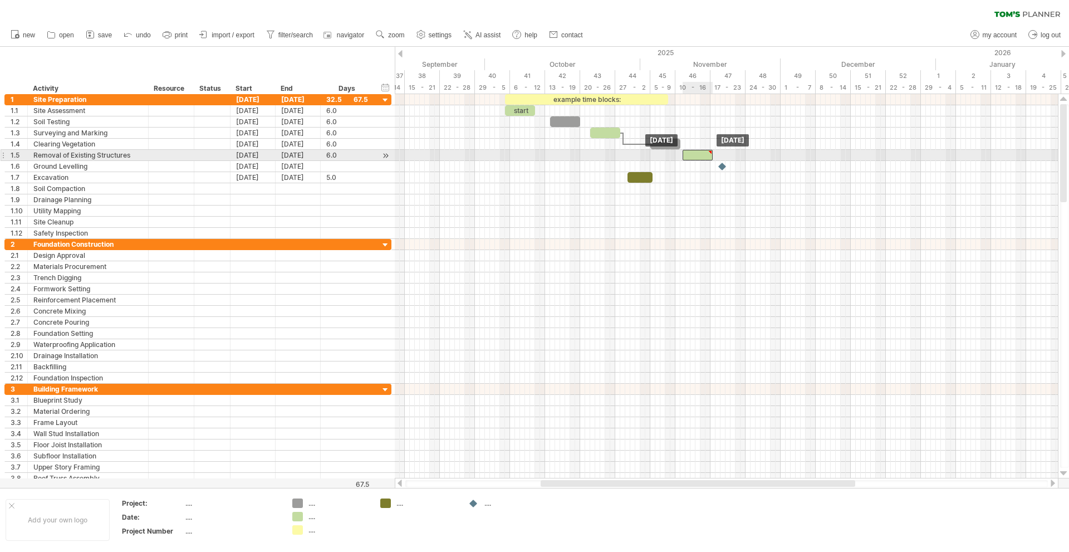
click at [689, 153] on div at bounding box center [698, 155] width 30 height 11
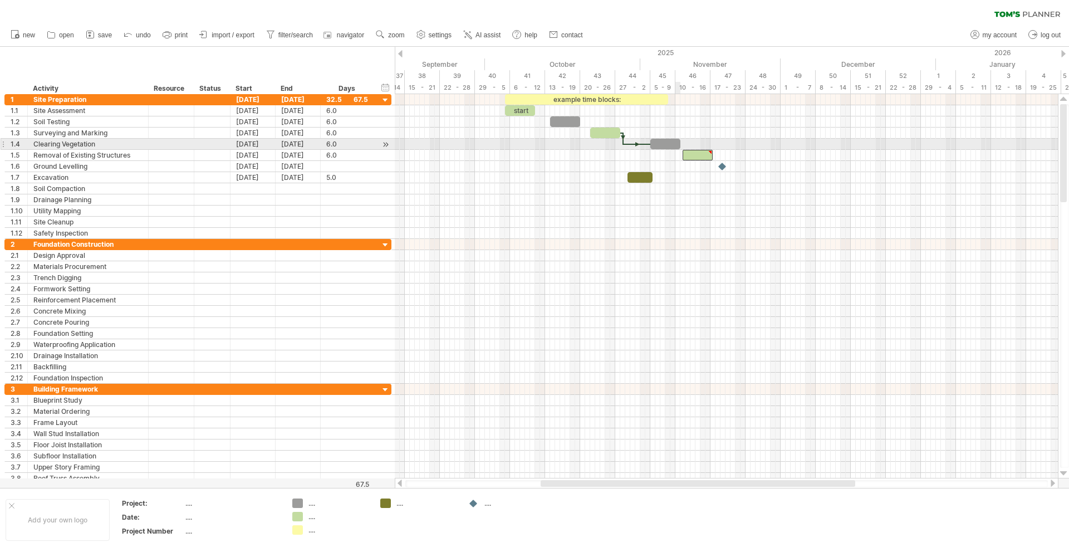
click at [676, 146] on div at bounding box center [665, 144] width 30 height 11
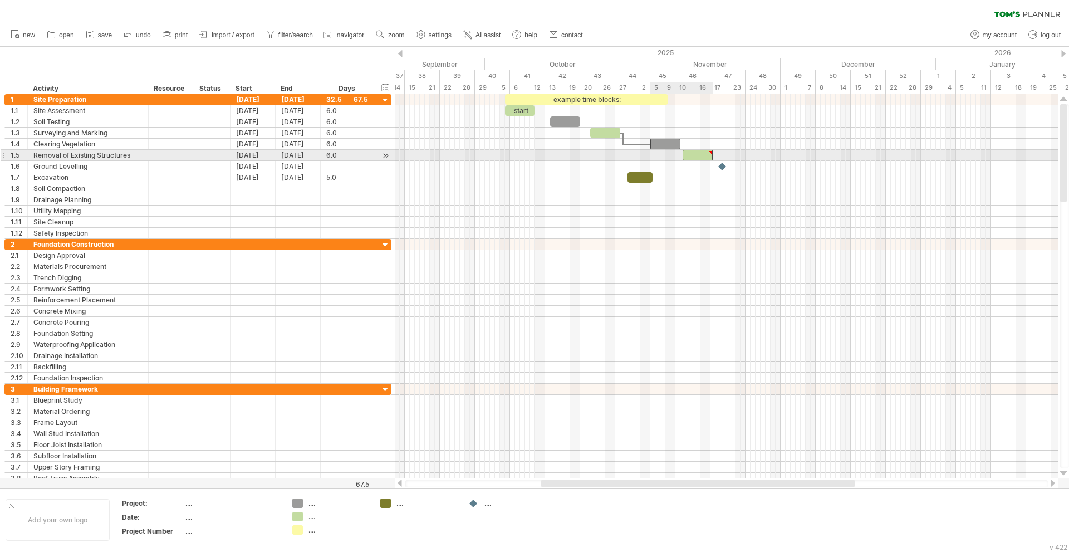
click at [688, 154] on div at bounding box center [698, 155] width 30 height 11
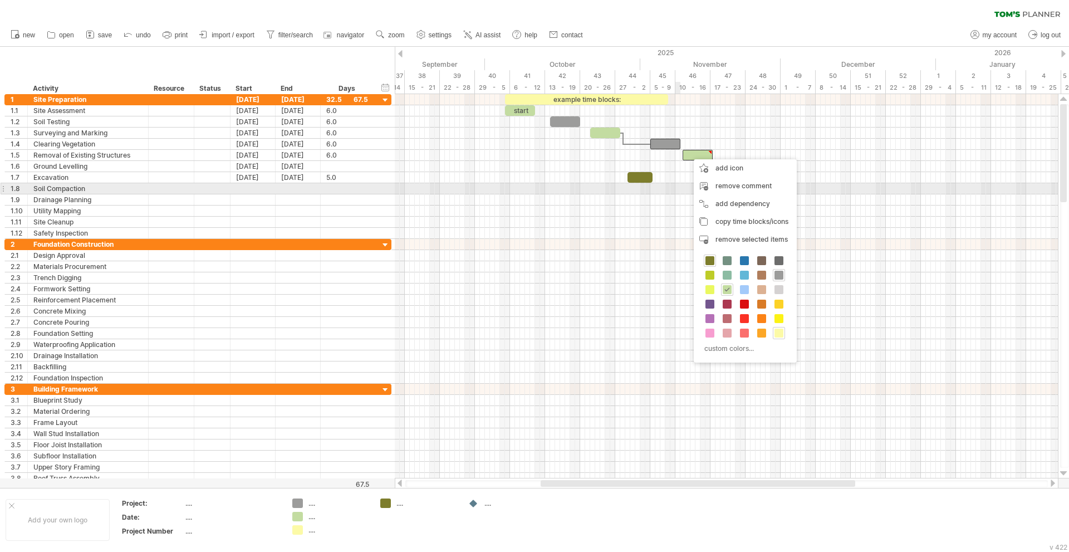
click at [678, 185] on div at bounding box center [726, 188] width 663 height 11
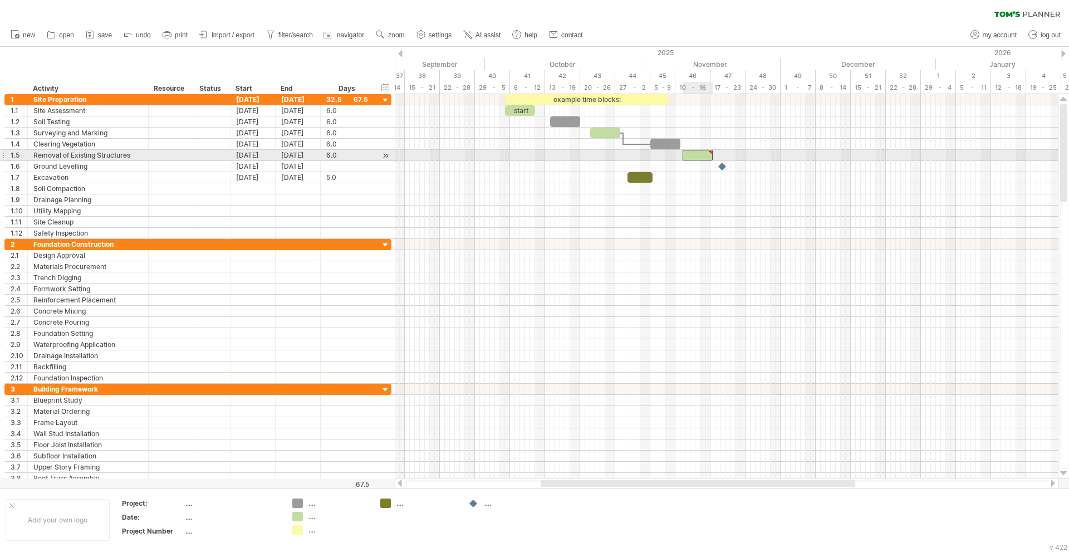
click at [688, 155] on div at bounding box center [698, 155] width 30 height 11
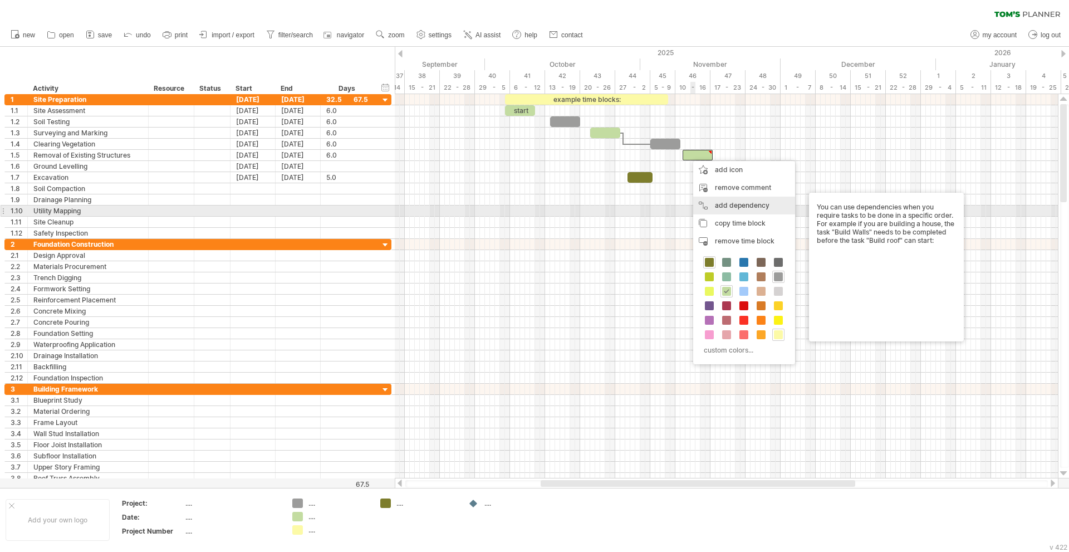
click at [713, 209] on div "add dependency You can use dependencies when you require tasks to be done in a …" at bounding box center [744, 206] width 102 height 18
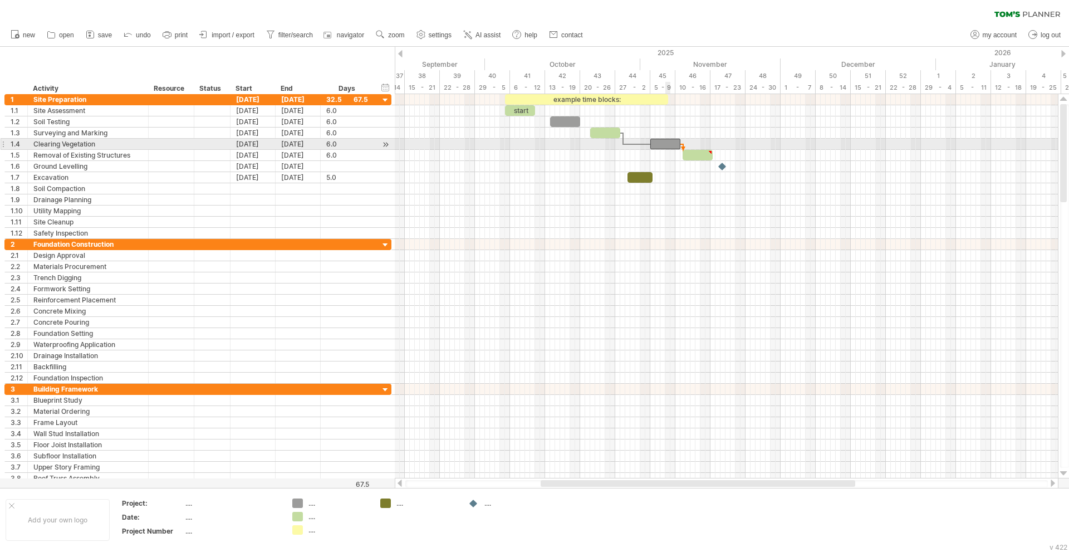
click at [668, 146] on div at bounding box center [665, 144] width 30 height 11
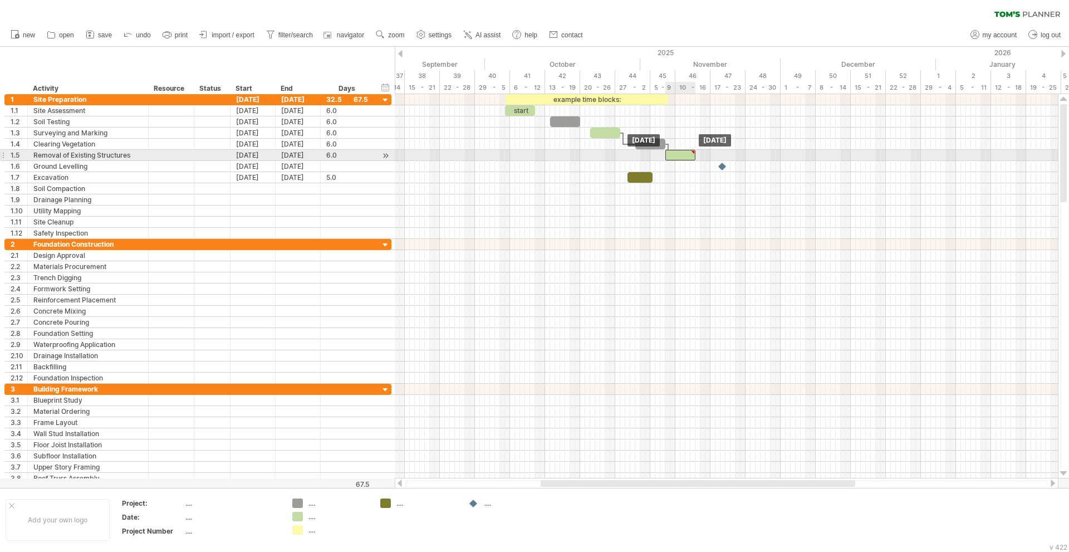
drag, startPoint x: 698, startPoint y: 159, endPoint x: 680, endPoint y: 153, distance: 19.2
click at [680, 153] on div at bounding box center [680, 155] width 30 height 11
drag, startPoint x: 679, startPoint y: 153, endPoint x: 722, endPoint y: 157, distance: 42.5
click at [722, 157] on div at bounding box center [723, 155] width 30 height 11
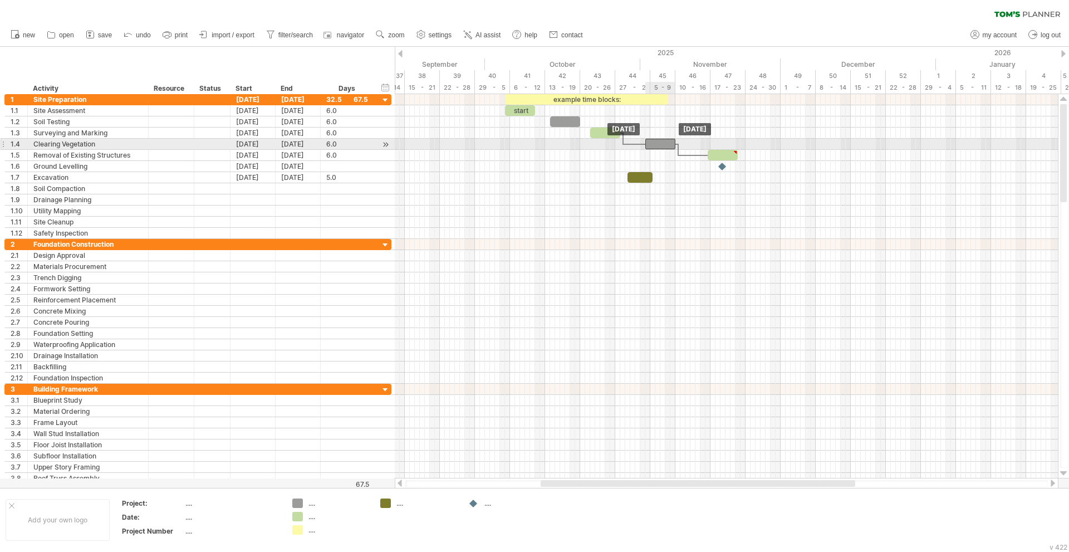
drag, startPoint x: 656, startPoint y: 144, endPoint x: 668, endPoint y: 144, distance: 11.1
click at [668, 144] on div at bounding box center [660, 144] width 30 height 11
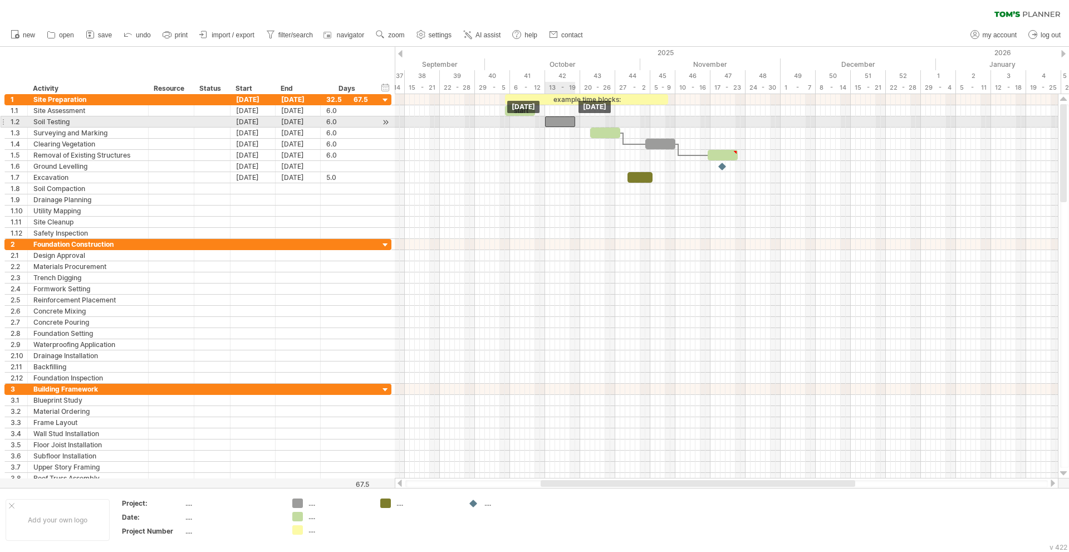
click at [561, 123] on div at bounding box center [560, 121] width 30 height 11
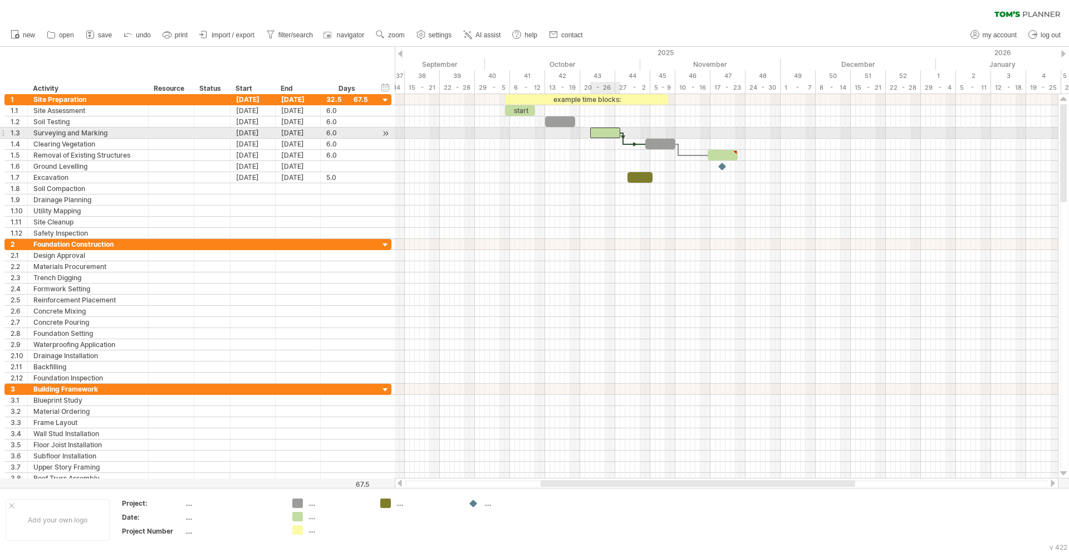
click at [596, 133] on div at bounding box center [605, 132] width 30 height 11
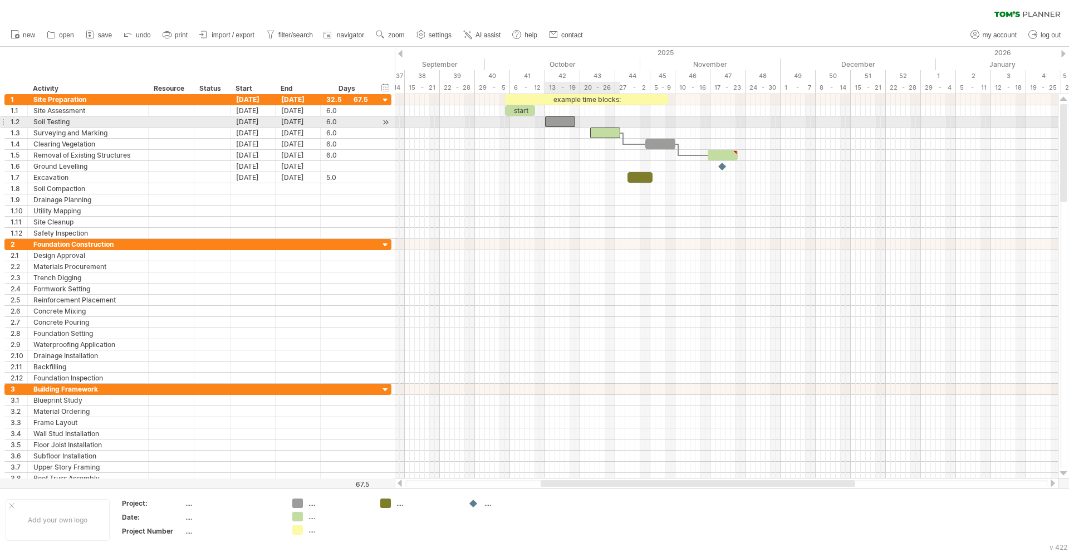
click at [563, 121] on div at bounding box center [560, 121] width 30 height 11
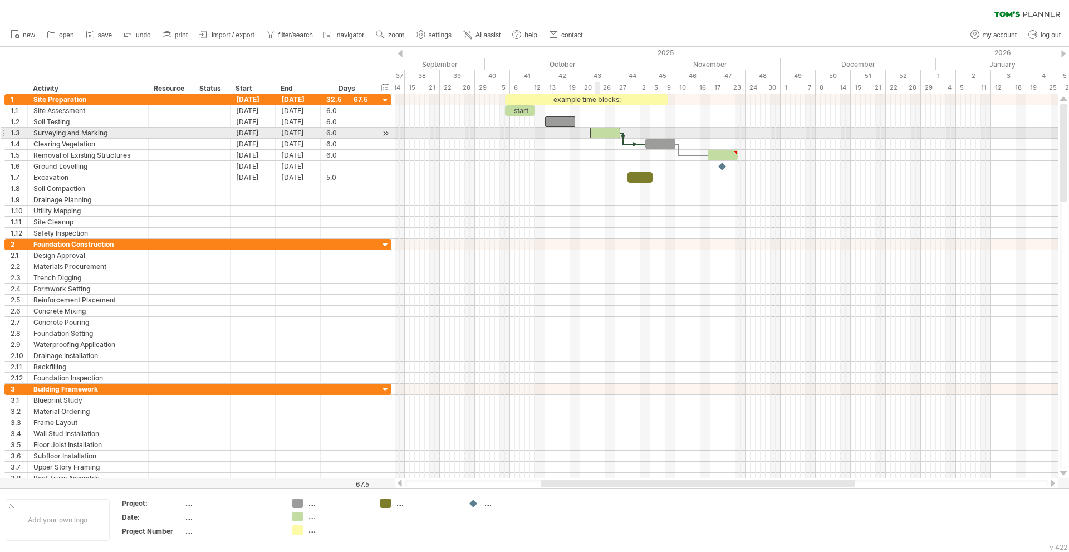
click at [597, 130] on div at bounding box center [605, 132] width 30 height 11
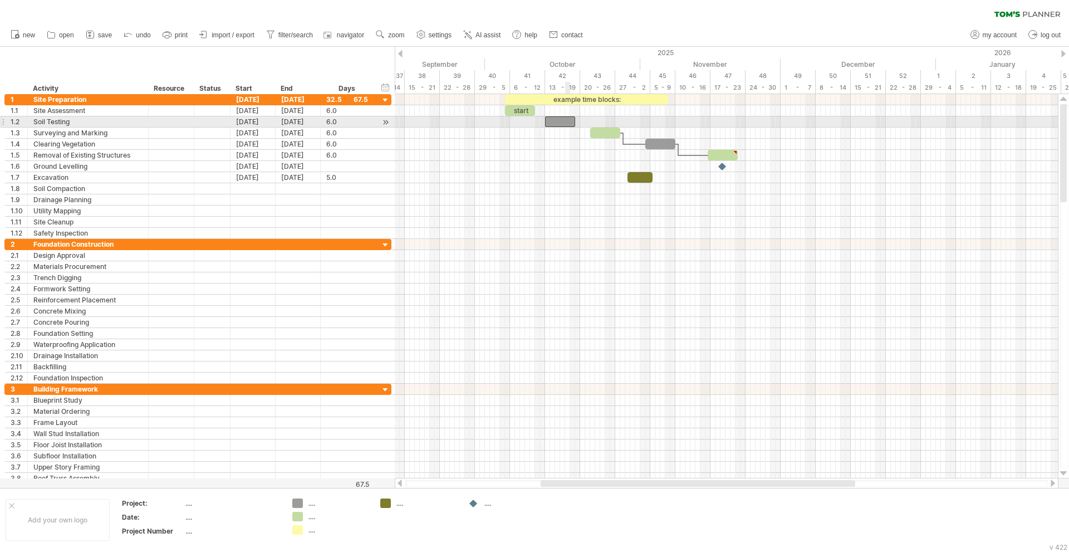
click at [565, 119] on div at bounding box center [560, 121] width 30 height 11
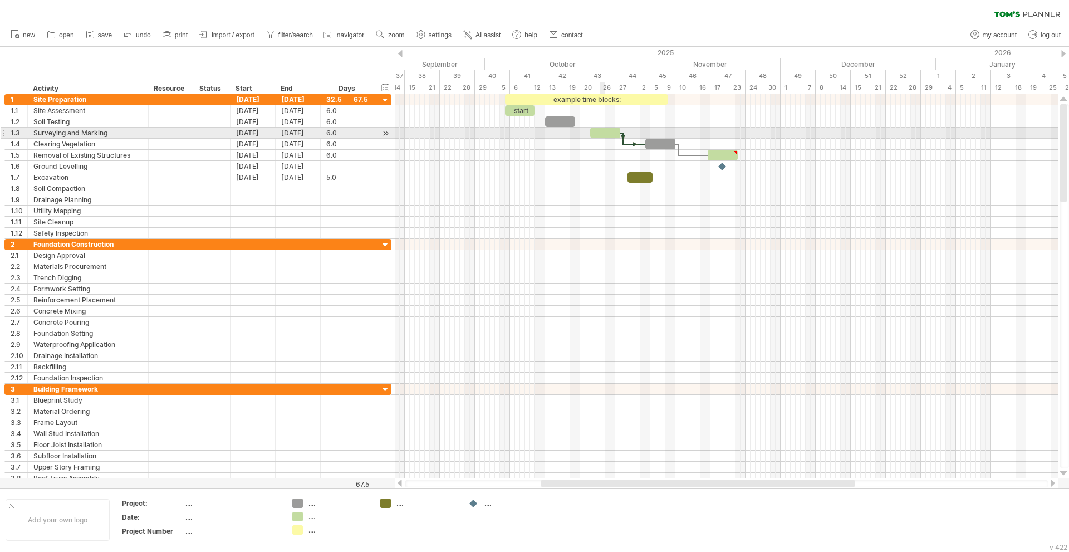
click at [604, 133] on div at bounding box center [605, 132] width 30 height 11
click at [87, 131] on div "Surveying and Marking" at bounding box center [87, 132] width 109 height 11
click at [87, 124] on div "Soil Testing" at bounding box center [87, 121] width 109 height 11
click at [84, 130] on div "Surveying and Marking" at bounding box center [87, 132] width 109 height 11
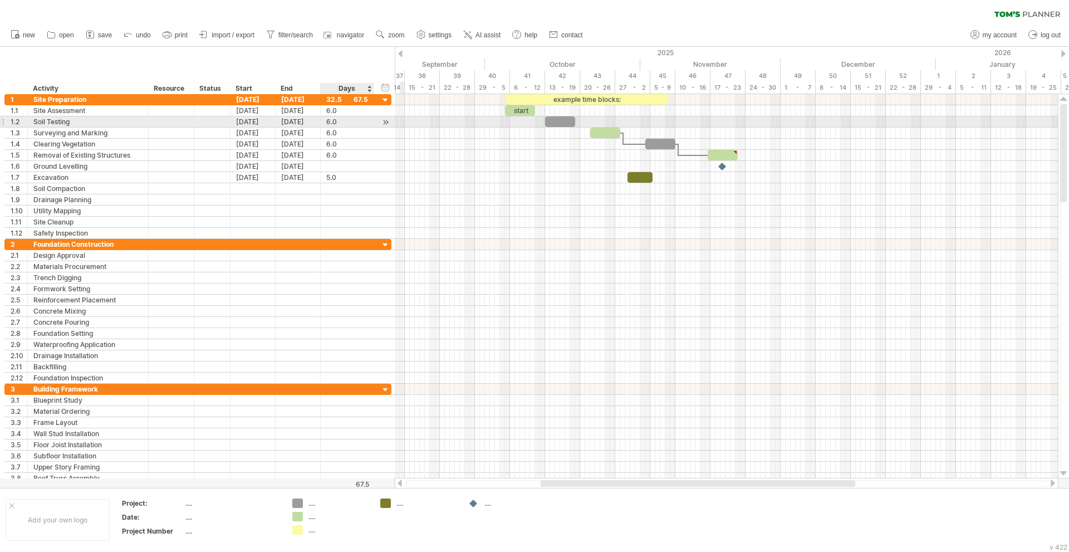
click at [383, 123] on div at bounding box center [385, 122] width 11 height 12
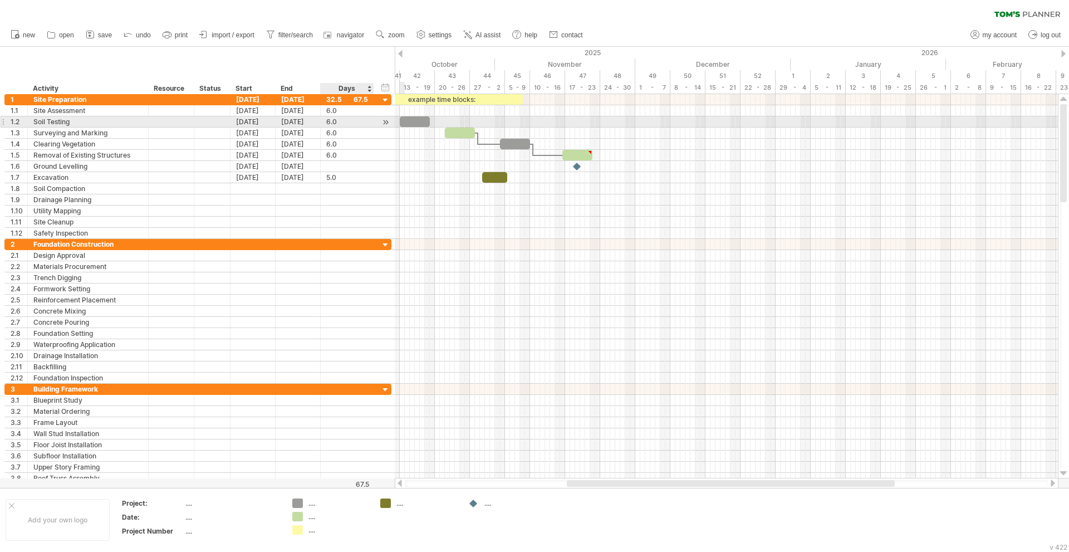
click at [385, 122] on div at bounding box center [385, 122] width 11 height 12
click at [386, 122] on div at bounding box center [385, 122] width 11 height 12
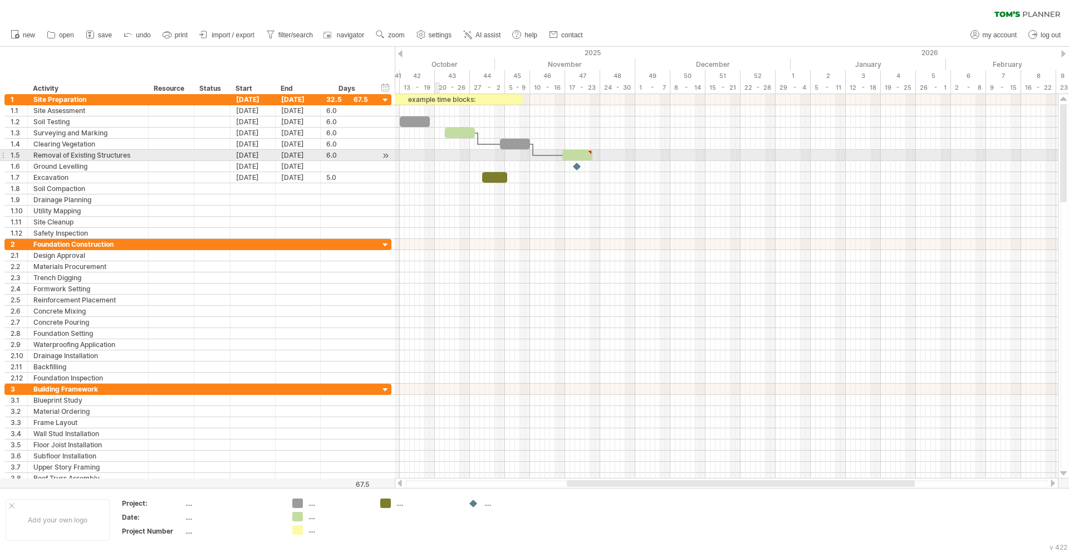
click at [435, 160] on div at bounding box center [726, 155] width 663 height 11
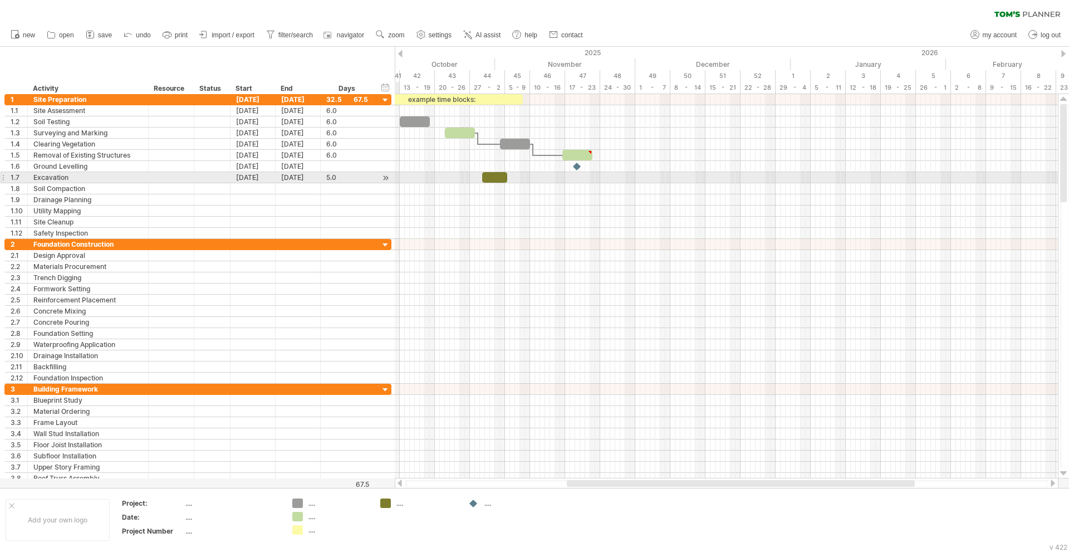
click at [385, 175] on div at bounding box center [385, 178] width 11 height 12
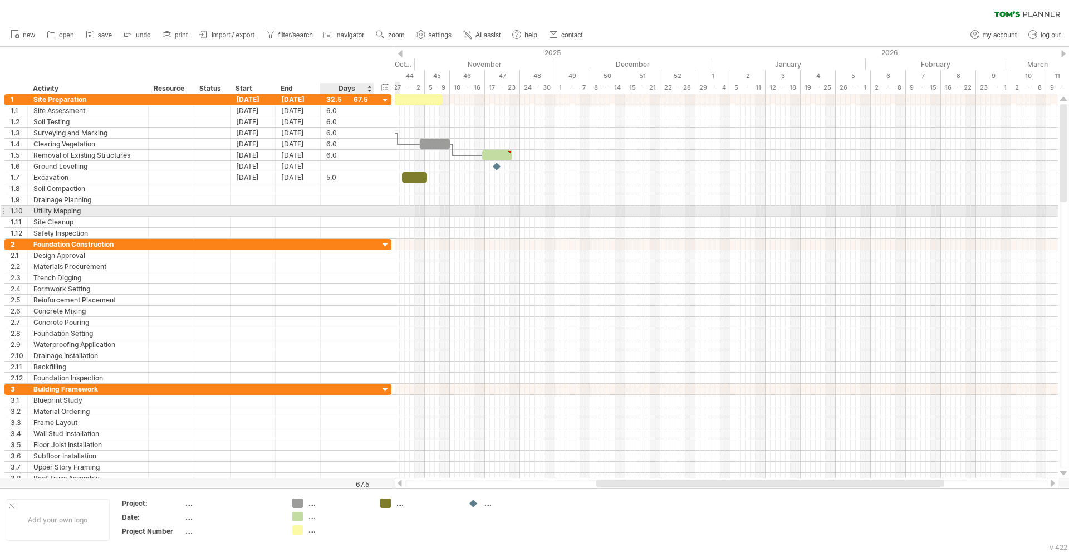
click at [377, 215] on div "**********" at bounding box center [197, 210] width 387 height 11
click at [460, 214] on div at bounding box center [726, 210] width 663 height 11
drag, startPoint x: 462, startPoint y: 212, endPoint x: 468, endPoint y: 213, distance: 5.6
click at [468, 213] on div at bounding box center [726, 210] width 663 height 11
click at [467, 213] on div at bounding box center [726, 210] width 663 height 11
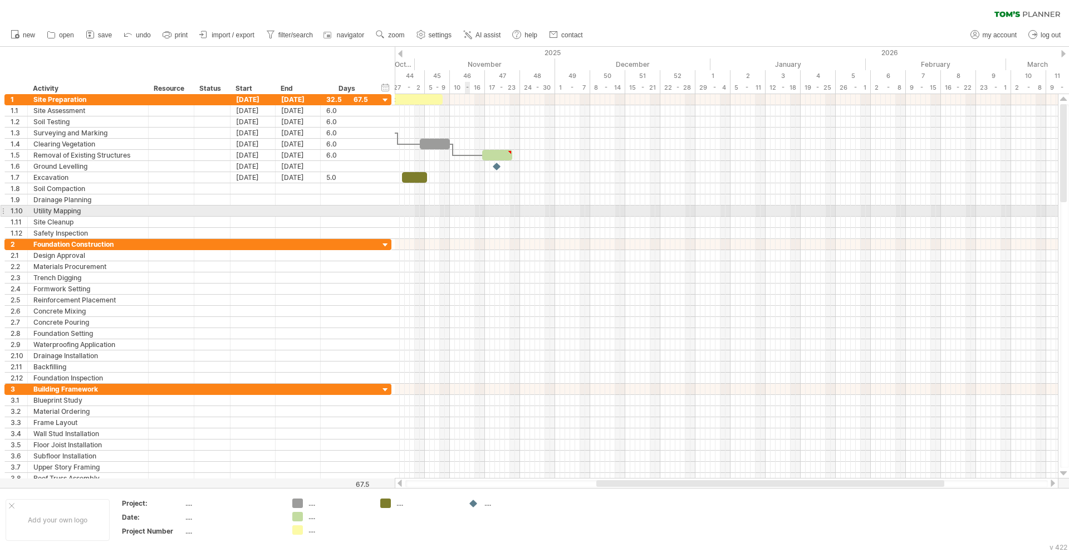
click at [467, 213] on div at bounding box center [726, 210] width 663 height 11
click at [469, 211] on div at bounding box center [726, 210] width 663 height 11
drag, startPoint x: 469, startPoint y: 211, endPoint x: 483, endPoint y: 214, distance: 13.6
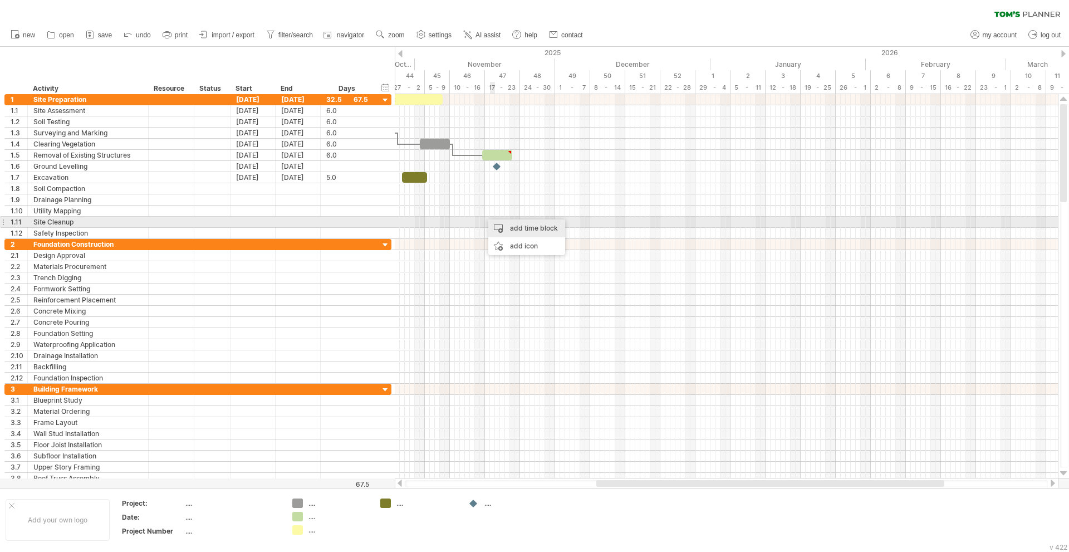
click at [513, 228] on div "add time block" at bounding box center [526, 228] width 77 height 18
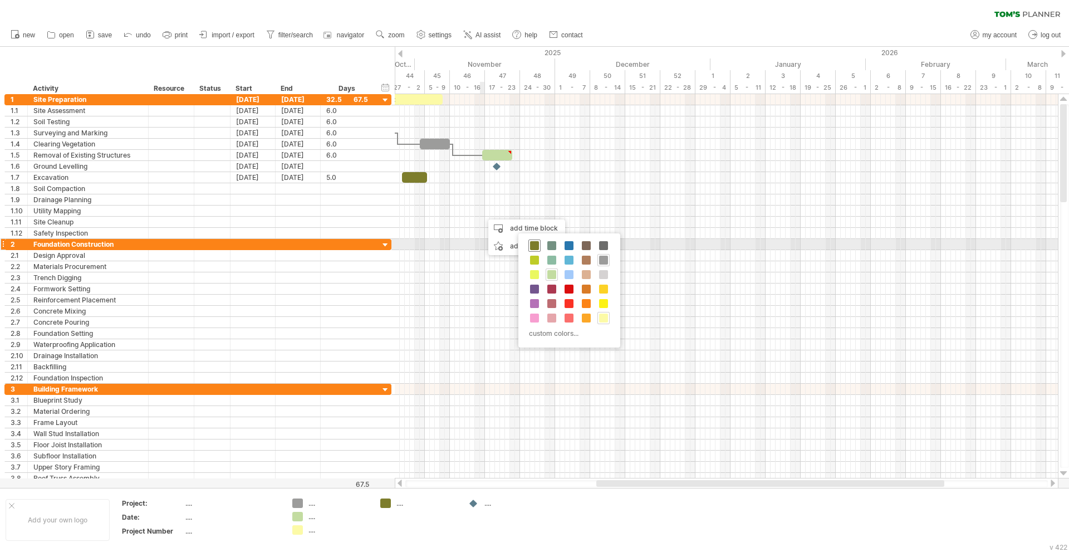
click at [538, 248] on span at bounding box center [534, 245] width 9 height 9
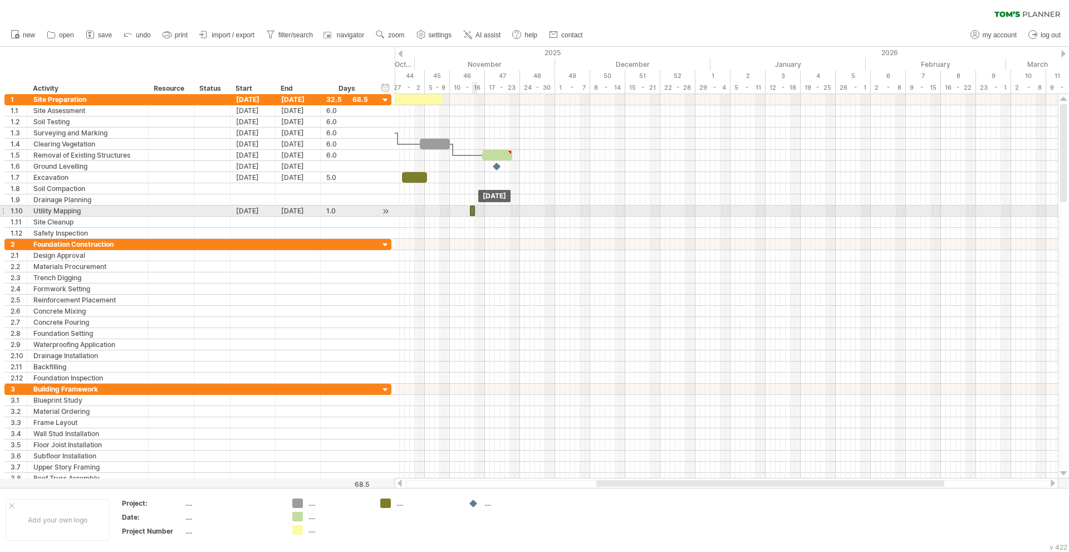
drag, startPoint x: 484, startPoint y: 210, endPoint x: 471, endPoint y: 209, distance: 13.5
click at [471, 209] on div at bounding box center [472, 210] width 5 height 11
drag, startPoint x: 475, startPoint y: 210, endPoint x: 496, endPoint y: 212, distance: 21.3
click at [496, 212] on span at bounding box center [495, 210] width 4 height 11
click at [500, 210] on div at bounding box center [726, 210] width 663 height 11
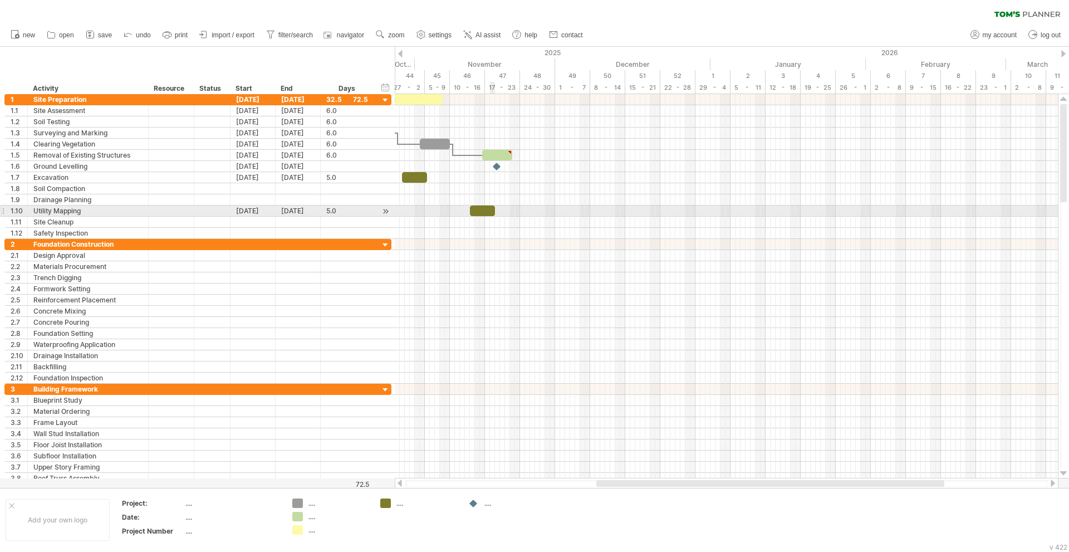
click at [492, 209] on div at bounding box center [482, 210] width 25 height 11
click at [344, 207] on div "5.0" at bounding box center [347, 210] width 42 height 11
type input "*"
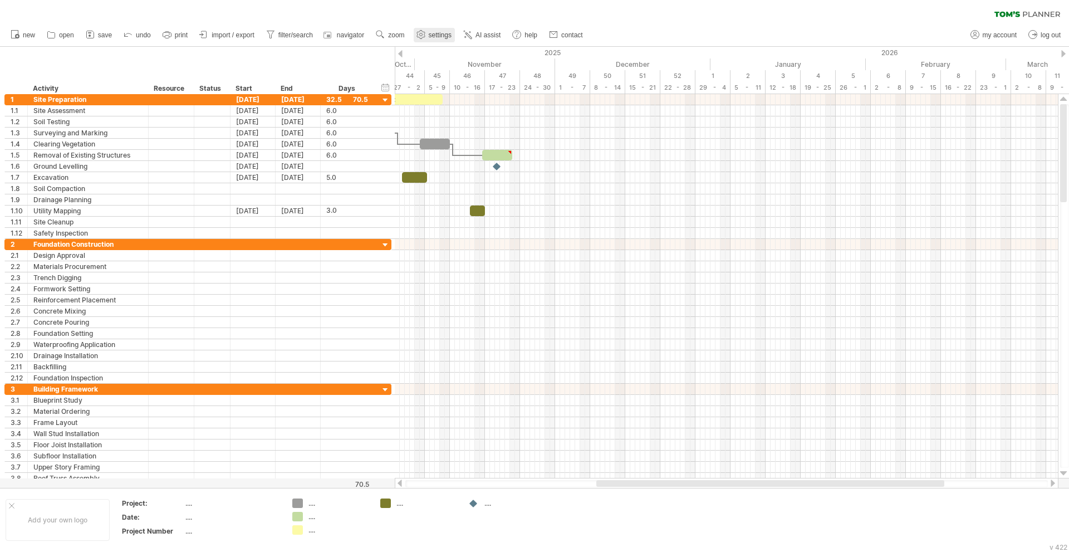
scroll to position [0, 0]
click at [425, 38] on use at bounding box center [420, 34] width 11 height 11
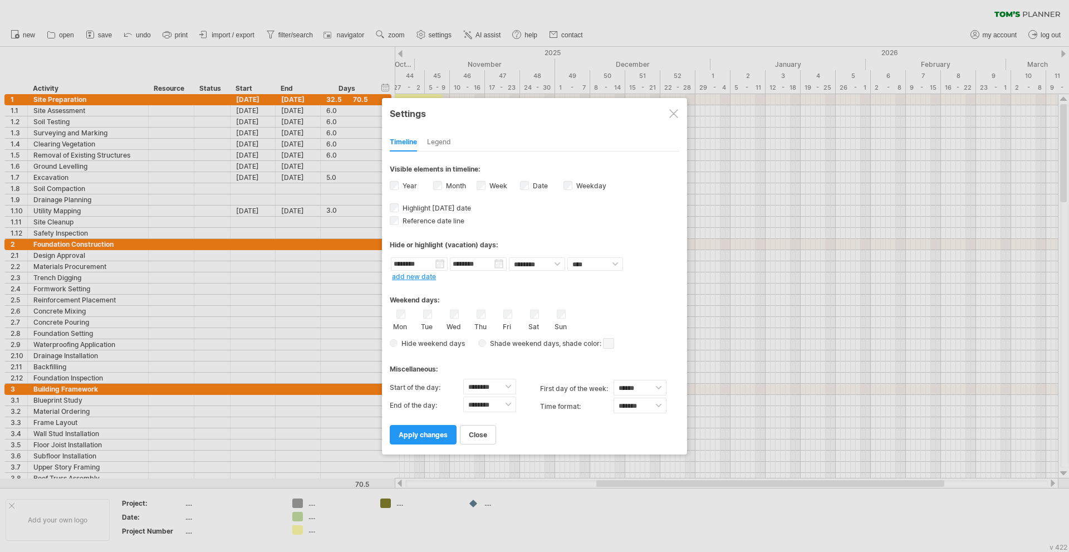
click at [441, 139] on div "Legend" at bounding box center [439, 143] width 24 height 18
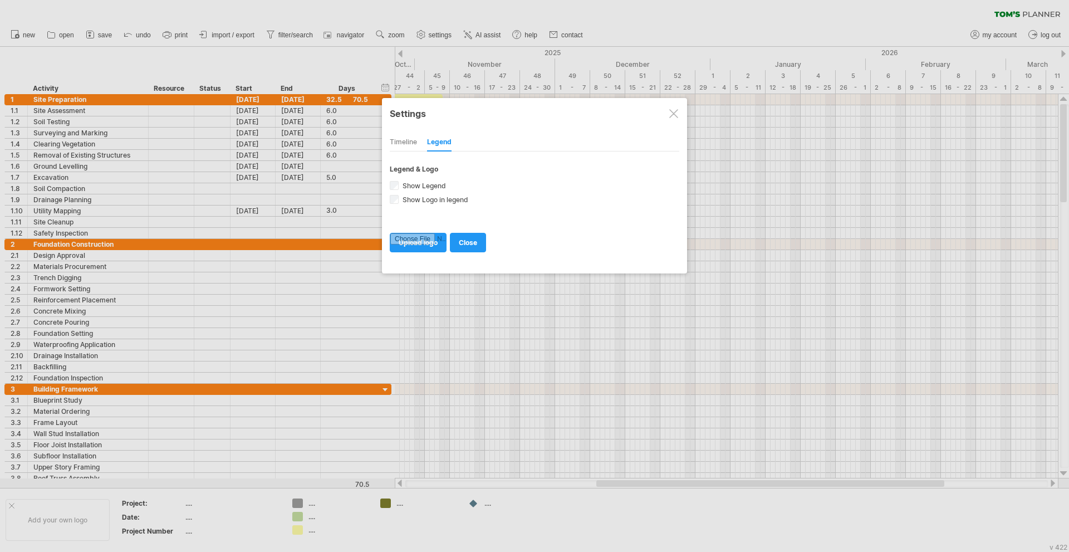
click at [407, 141] on div "Timeline" at bounding box center [403, 143] width 27 height 18
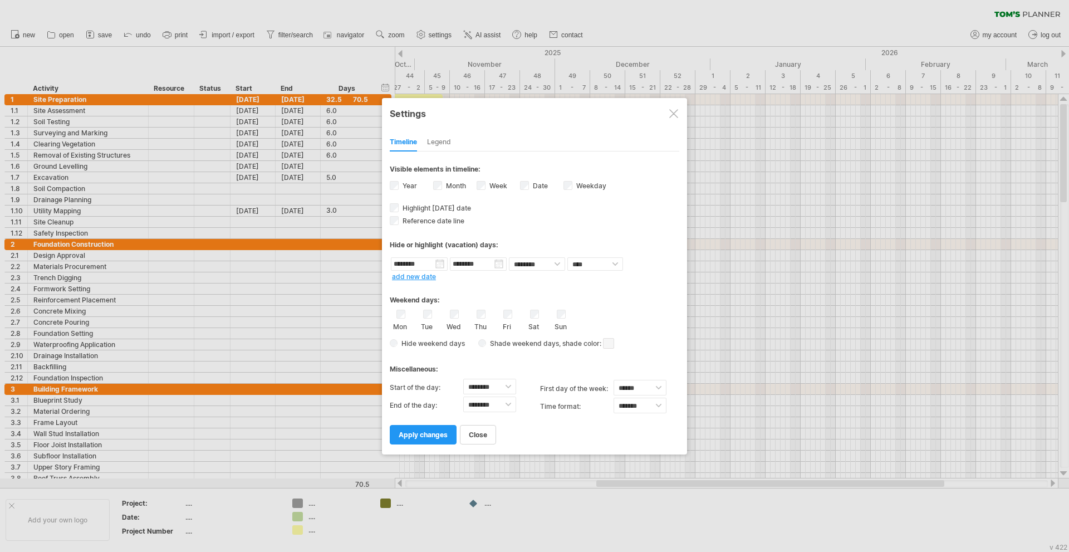
click at [526, 230] on div "Hide or highlight (vacation) days:" at bounding box center [535, 240] width 290 height 27
click at [702, 199] on div at bounding box center [534, 276] width 1069 height 552
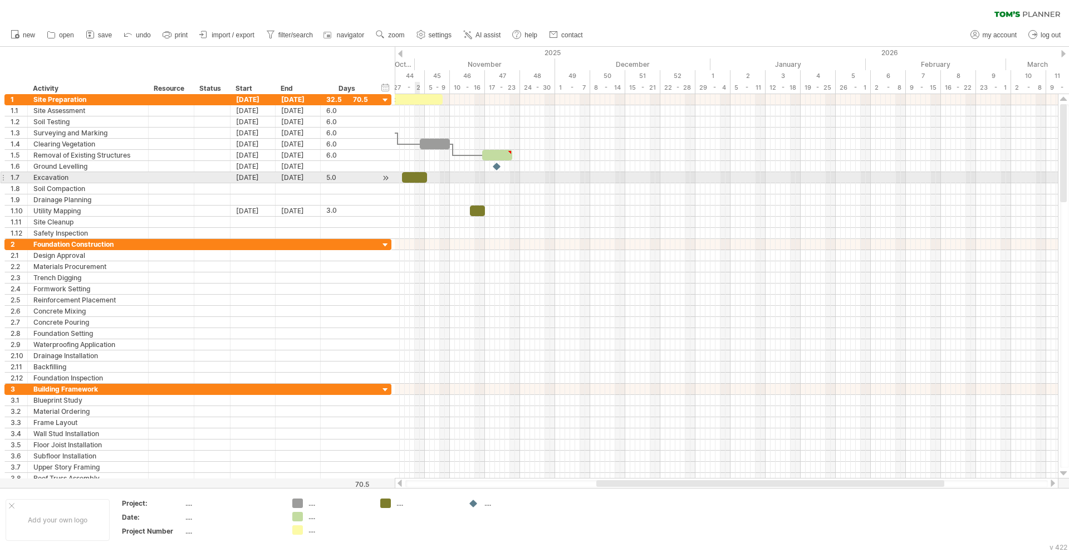
click at [416, 178] on div at bounding box center [414, 177] width 25 height 11
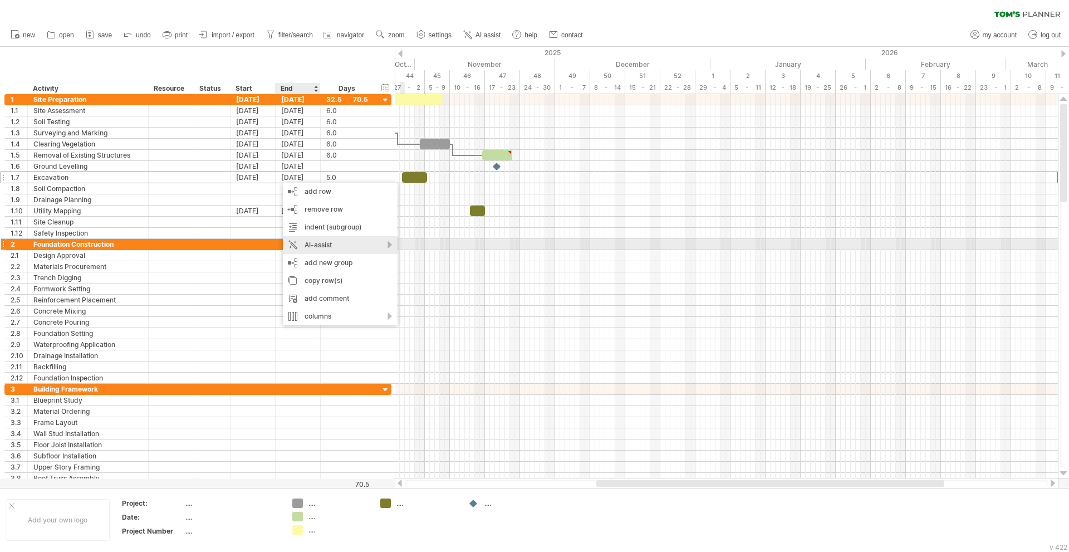
click at [387, 243] on div "AI-assist" at bounding box center [340, 245] width 115 height 18
click at [445, 244] on div at bounding box center [726, 244] width 663 height 11
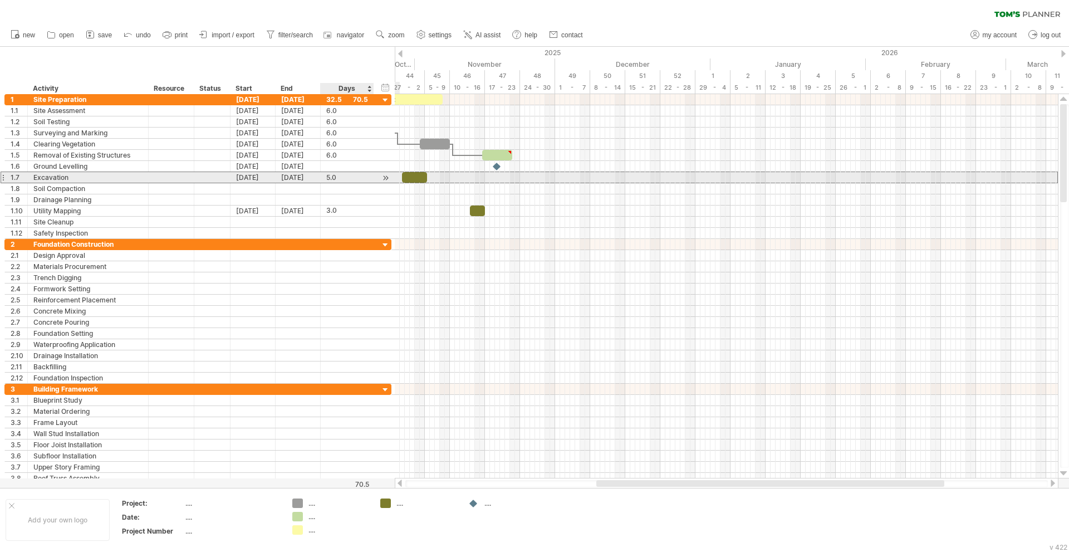
click at [356, 180] on div "5.0" at bounding box center [347, 177] width 42 height 11
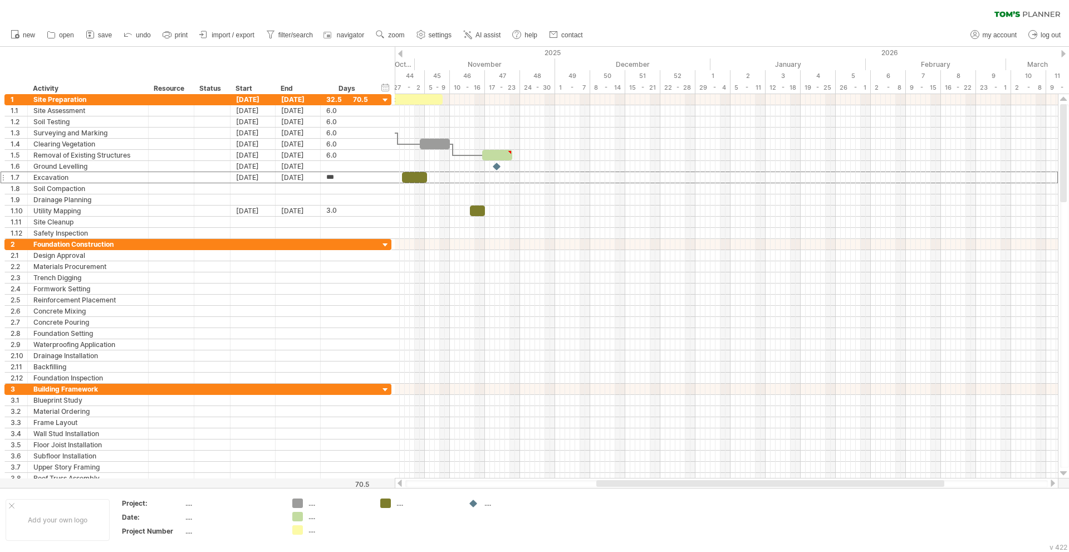
click at [441, 36] on span "settings" at bounding box center [440, 35] width 23 height 8
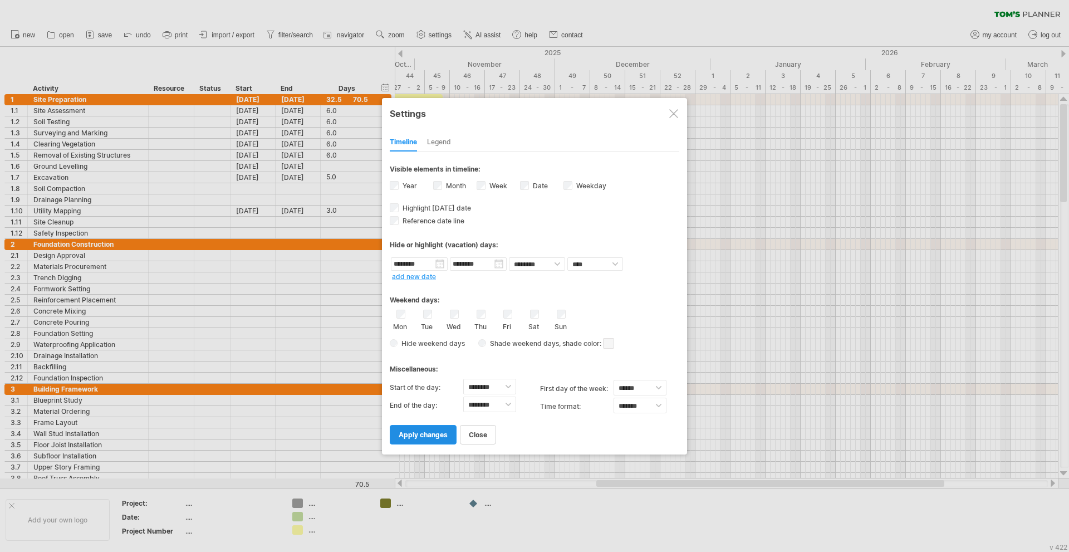
click at [434, 440] on link "apply changes" at bounding box center [423, 434] width 67 height 19
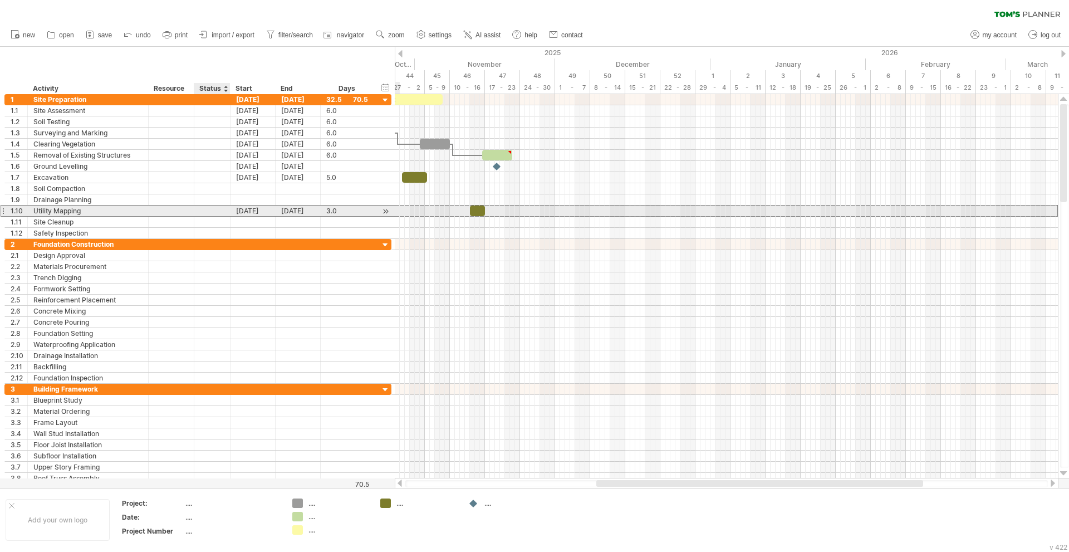
click at [210, 208] on div at bounding box center [212, 210] width 24 height 11
click at [210, 210] on div at bounding box center [212, 210] width 24 height 11
click at [168, 208] on div at bounding box center [171, 210] width 34 height 11
drag, startPoint x: 476, startPoint y: 215, endPoint x: 482, endPoint y: 214, distance: 5.6
click at [482, 214] on div at bounding box center [482, 210] width 15 height 11
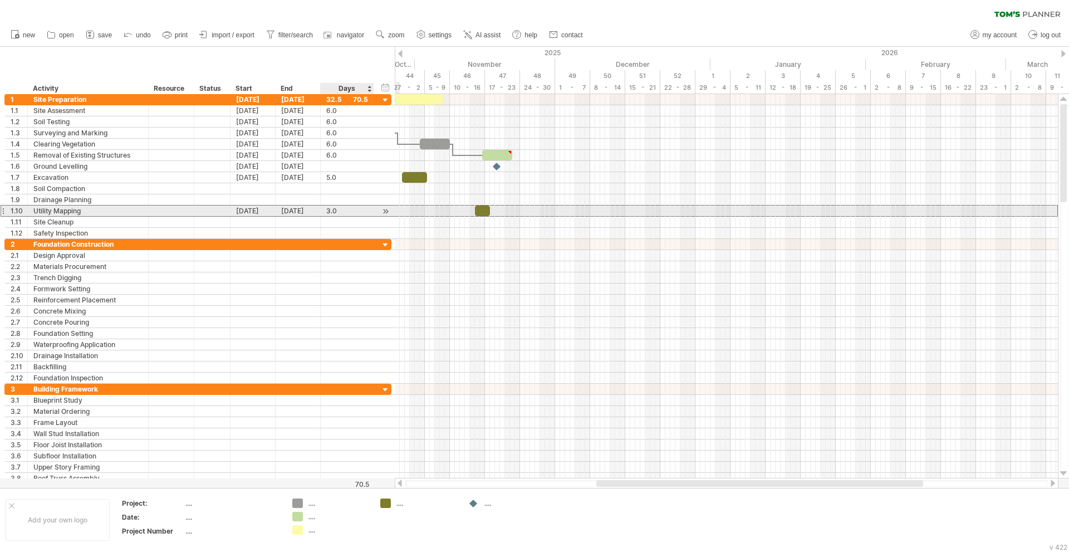
click at [360, 210] on div "3.0" at bounding box center [347, 210] width 42 height 11
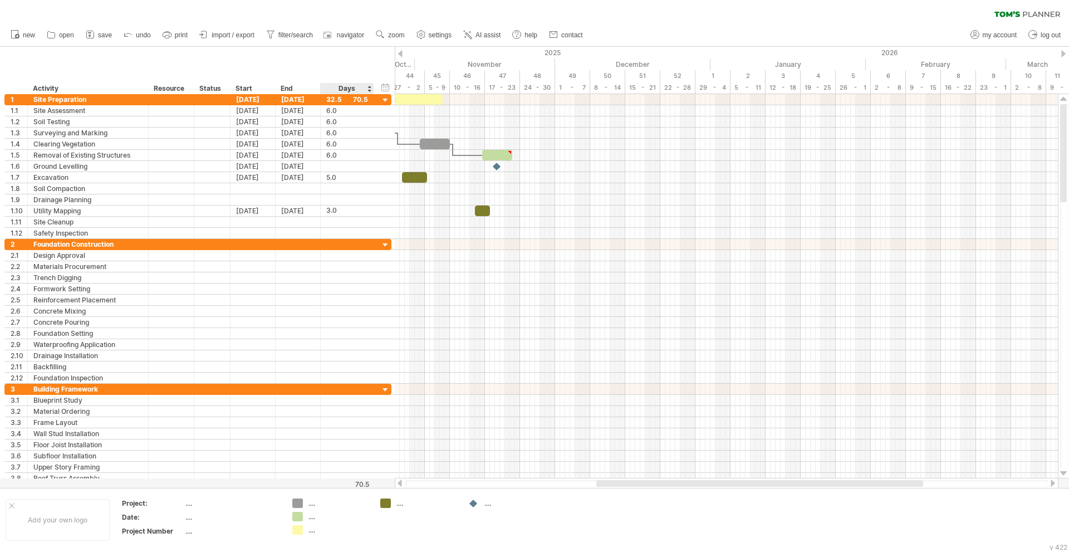
click at [383, 87] on div "hide start/end/duration show start/end/duration" at bounding box center [385, 87] width 11 height 12
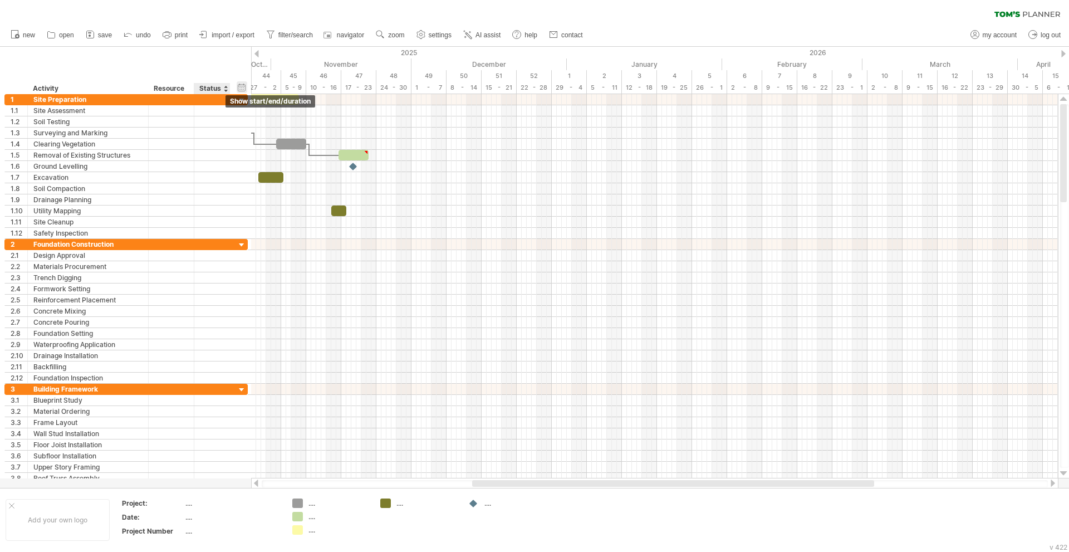
click at [241, 91] on div "hide start/end/duration show start/end/duration" at bounding box center [242, 87] width 11 height 12
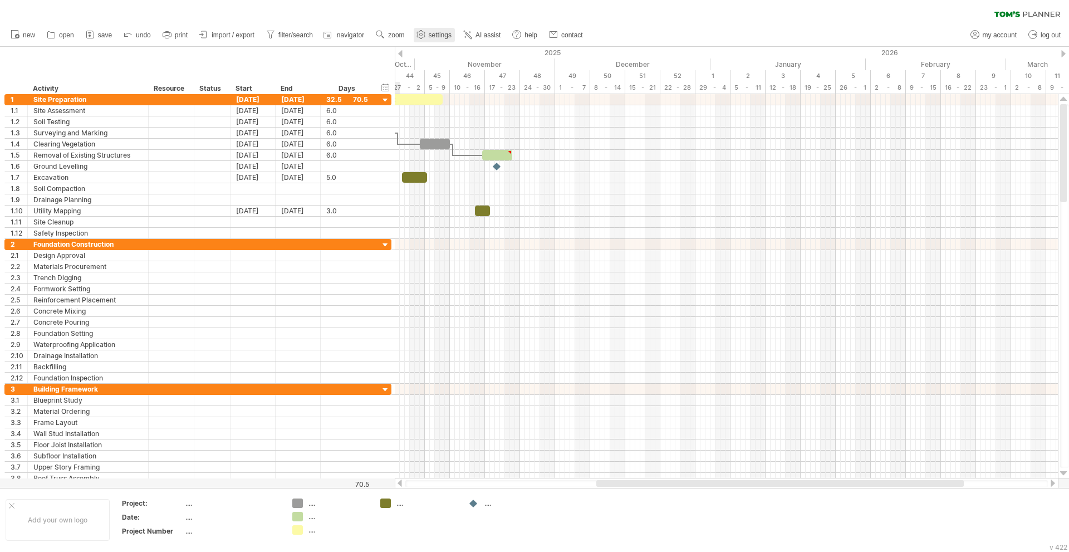
click at [441, 35] on span "settings" at bounding box center [440, 35] width 23 height 8
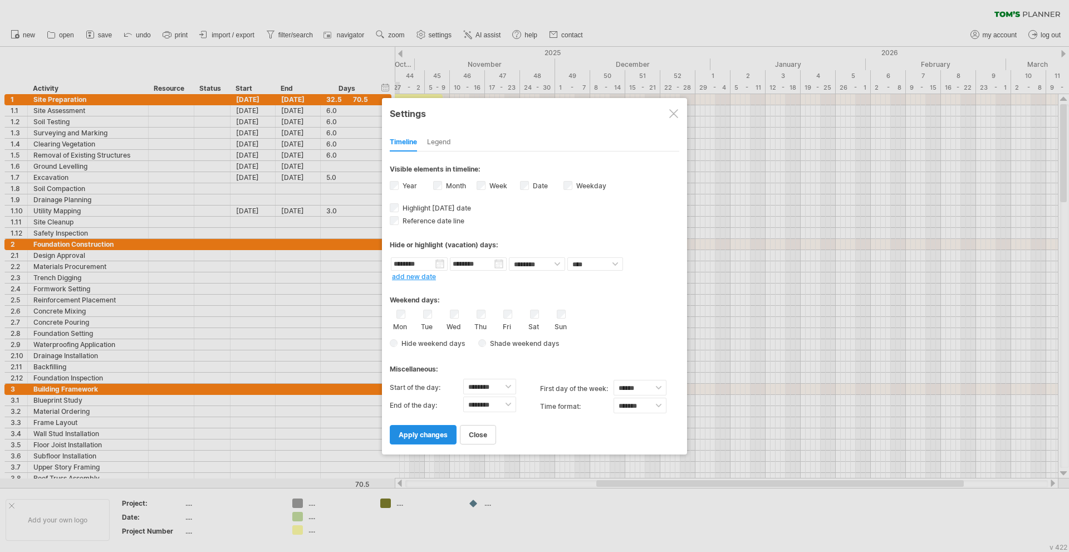
click at [440, 433] on span "apply changes" at bounding box center [423, 434] width 49 height 8
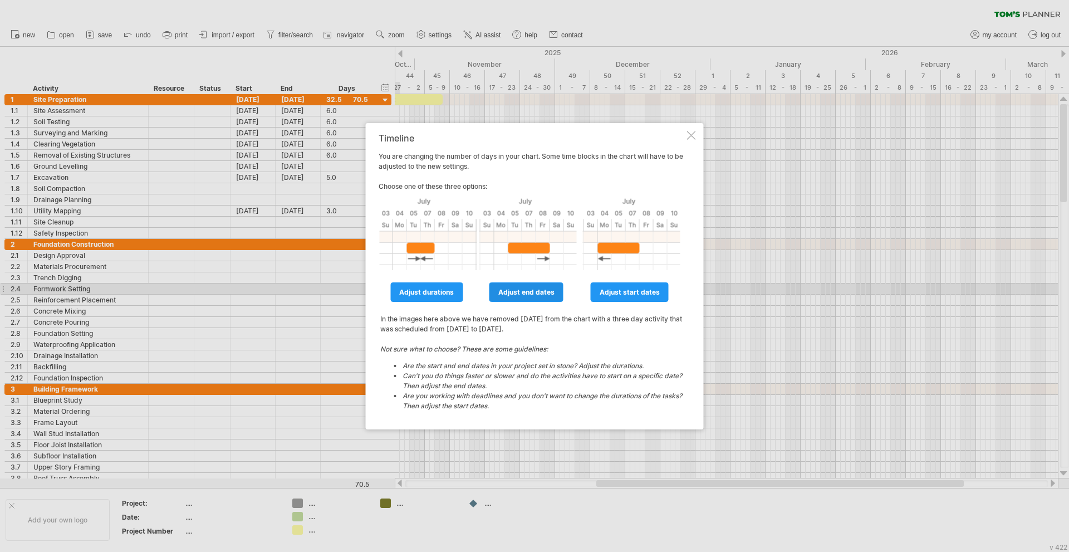
click at [534, 292] on span "adjust end dates" at bounding box center [526, 292] width 56 height 8
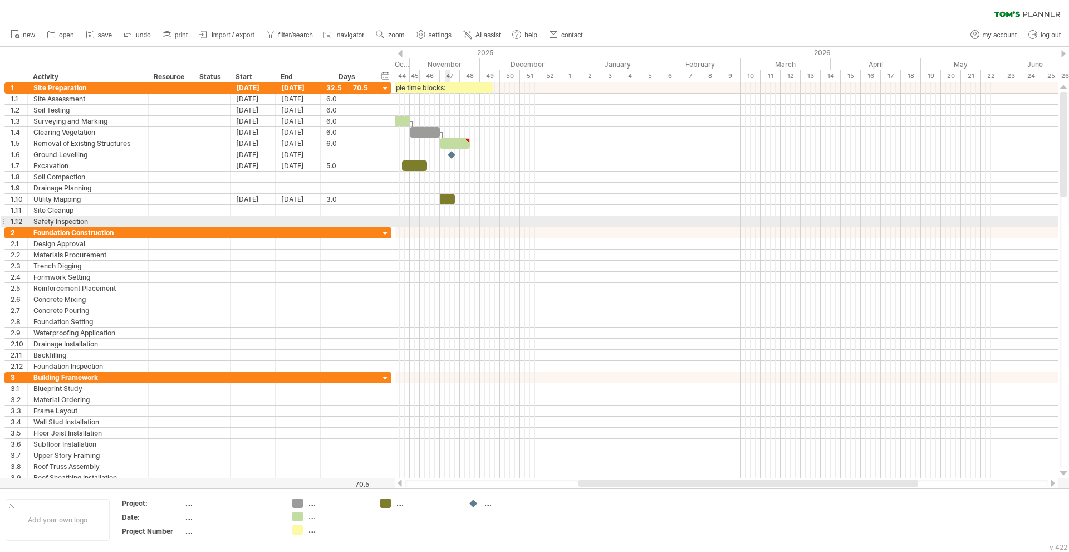
click at [448, 224] on div at bounding box center [726, 221] width 663 height 11
